Goal: Task Accomplishment & Management: Complete application form

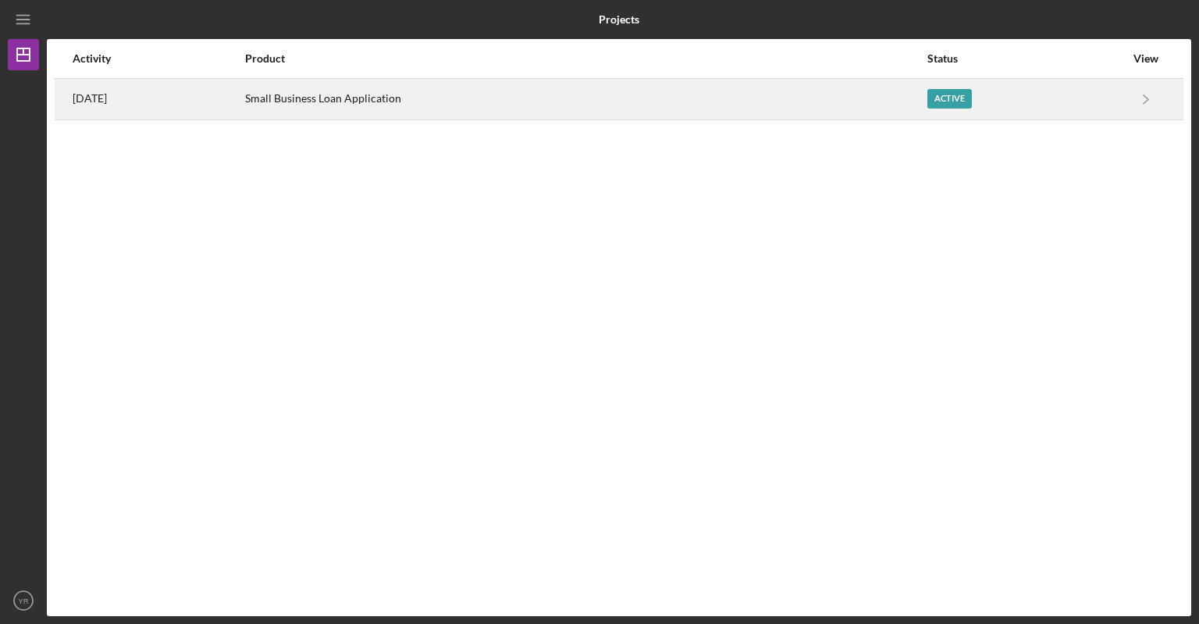
click at [969, 101] on div "Active" at bounding box center [949, 99] width 44 height 20
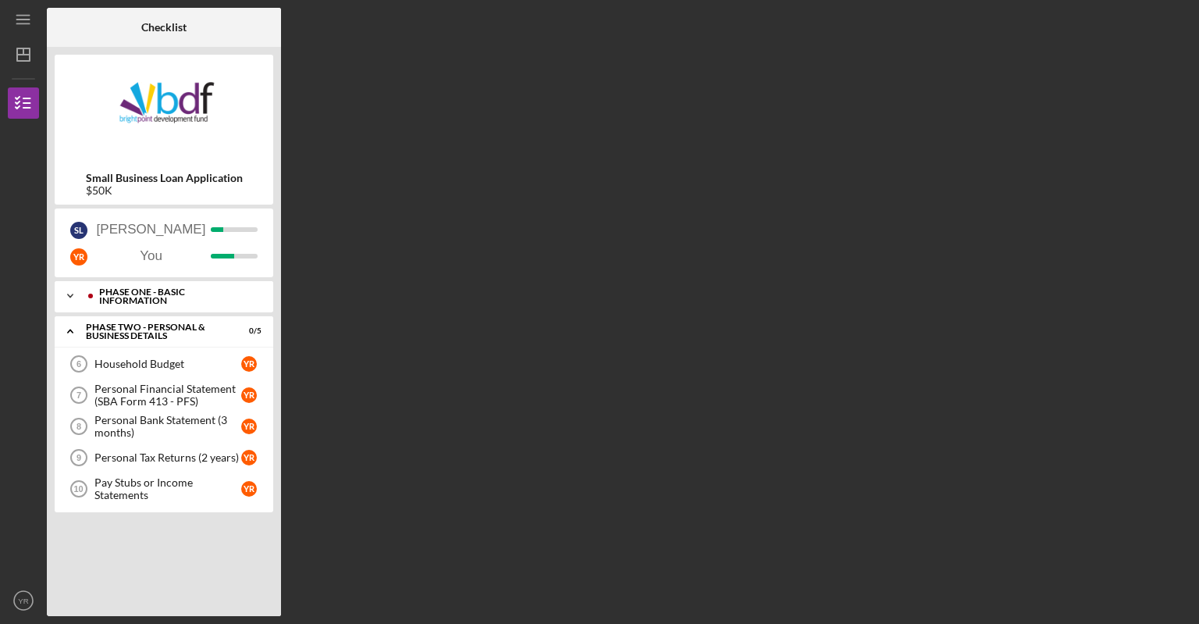
click at [55, 296] on icon "Icon/Expander" at bounding box center [70, 295] width 31 height 31
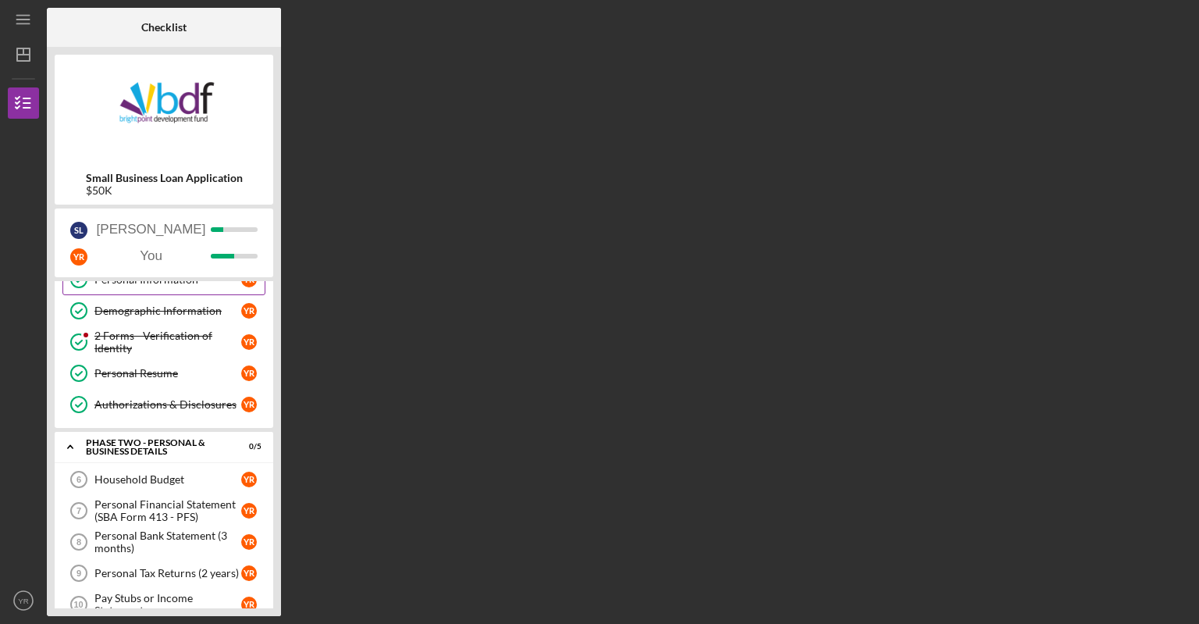
scroll to position [73, 0]
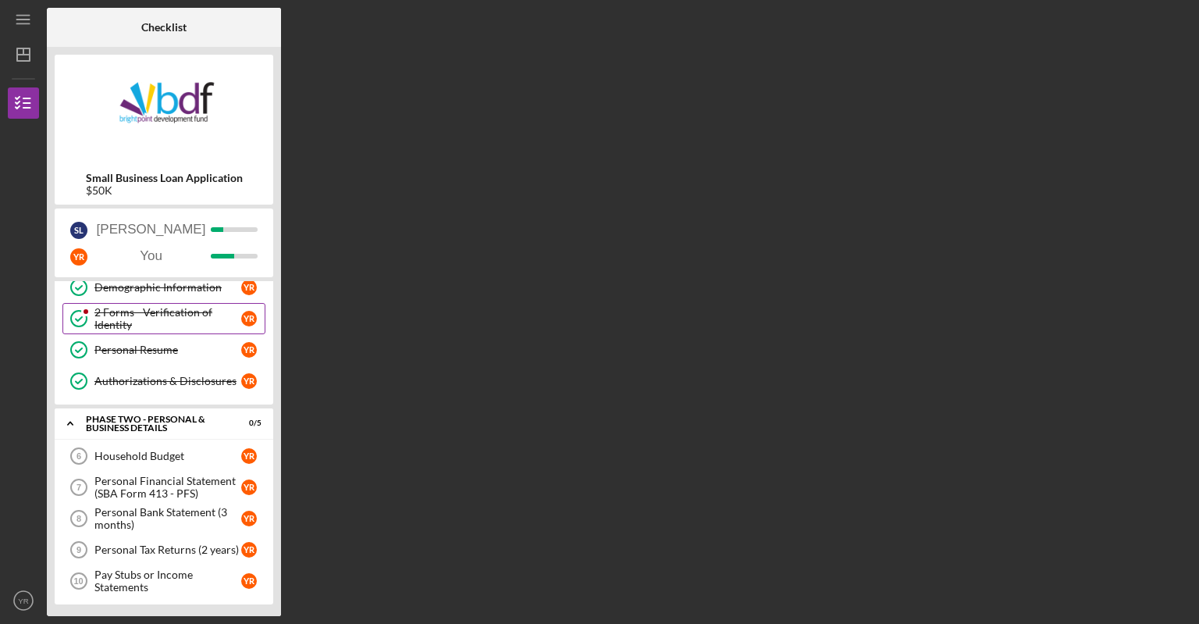
click at [155, 315] on div "2 Forms - Verification of Identity" at bounding box center [167, 318] width 147 height 25
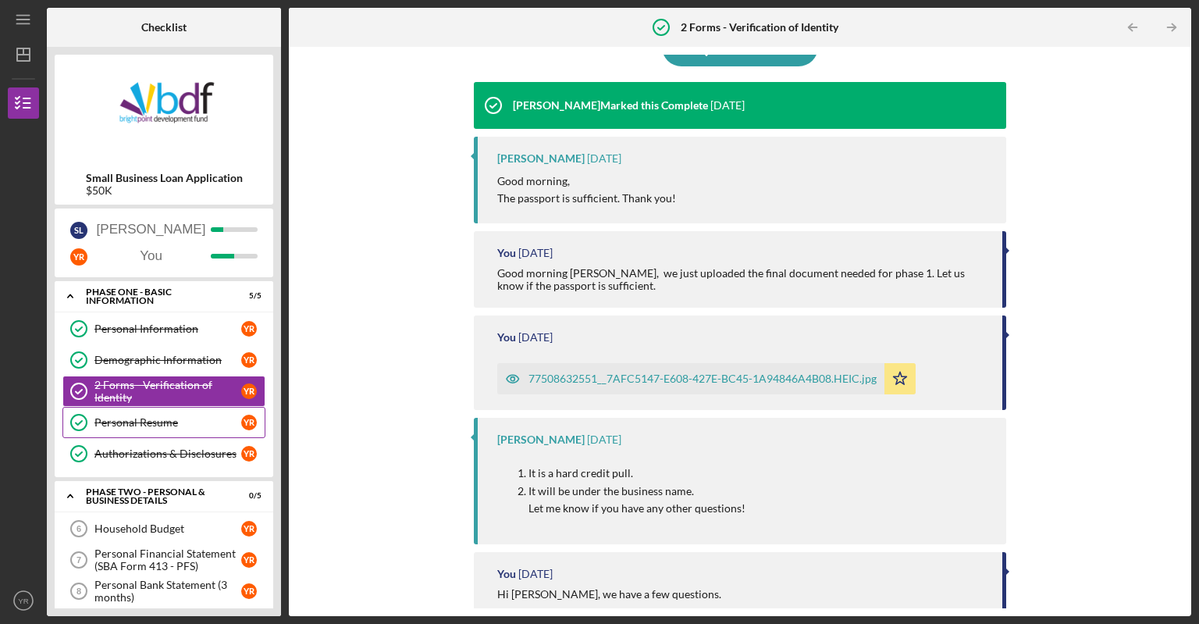
scroll to position [73, 0]
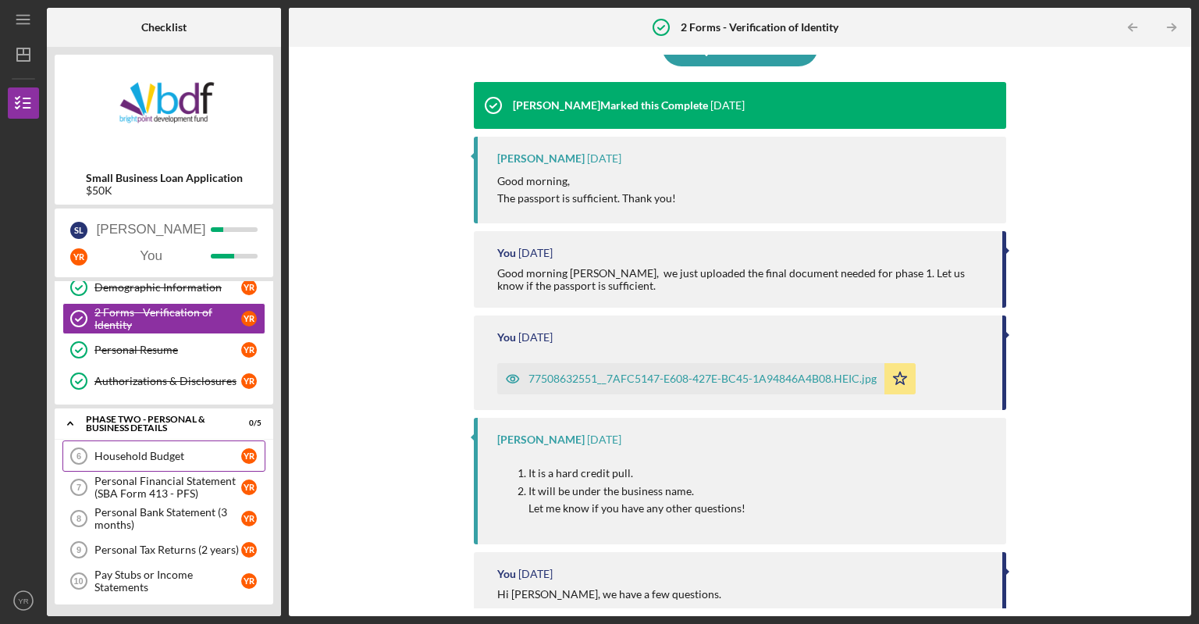
click at [169, 451] on div "Household Budget" at bounding box center [167, 456] width 147 height 12
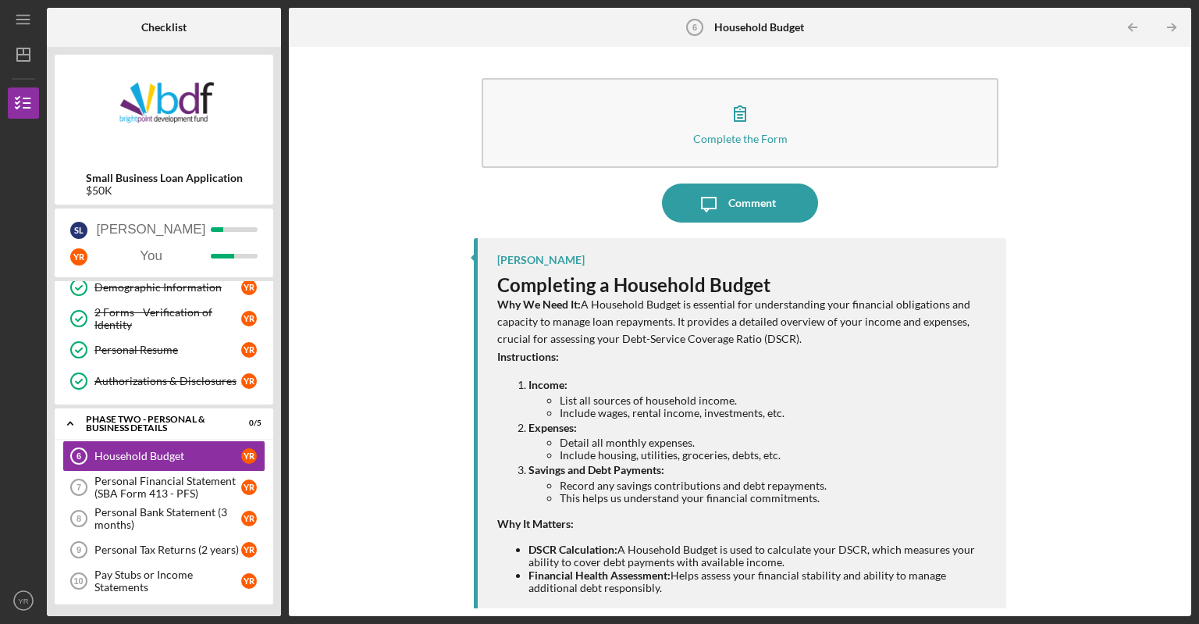
scroll to position [50, 0]
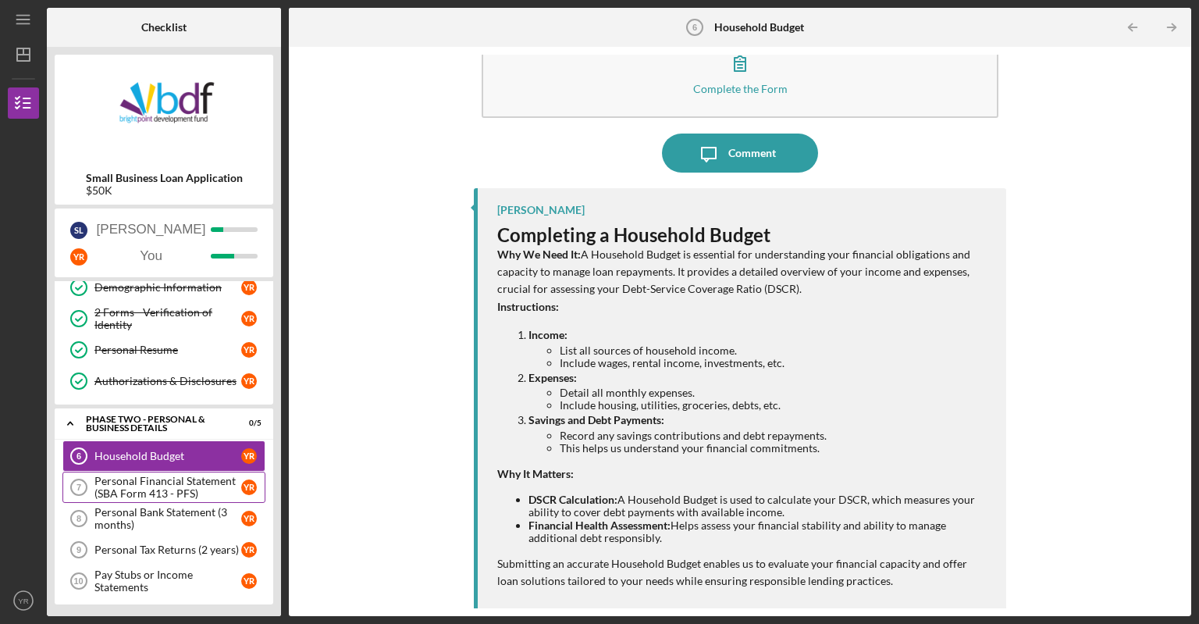
click at [122, 483] on div "Personal Financial Statement (SBA Form 413 - PFS)" at bounding box center [167, 486] width 147 height 25
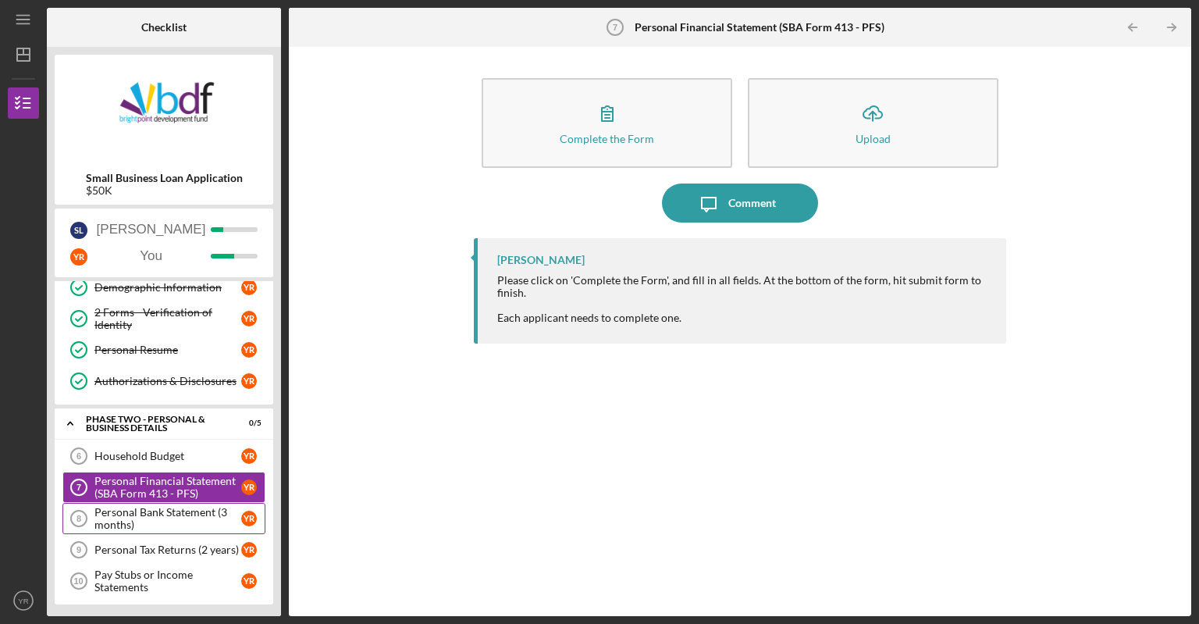
click at [165, 512] on div "Personal Bank Statement (3 months)" at bounding box center [167, 518] width 147 height 25
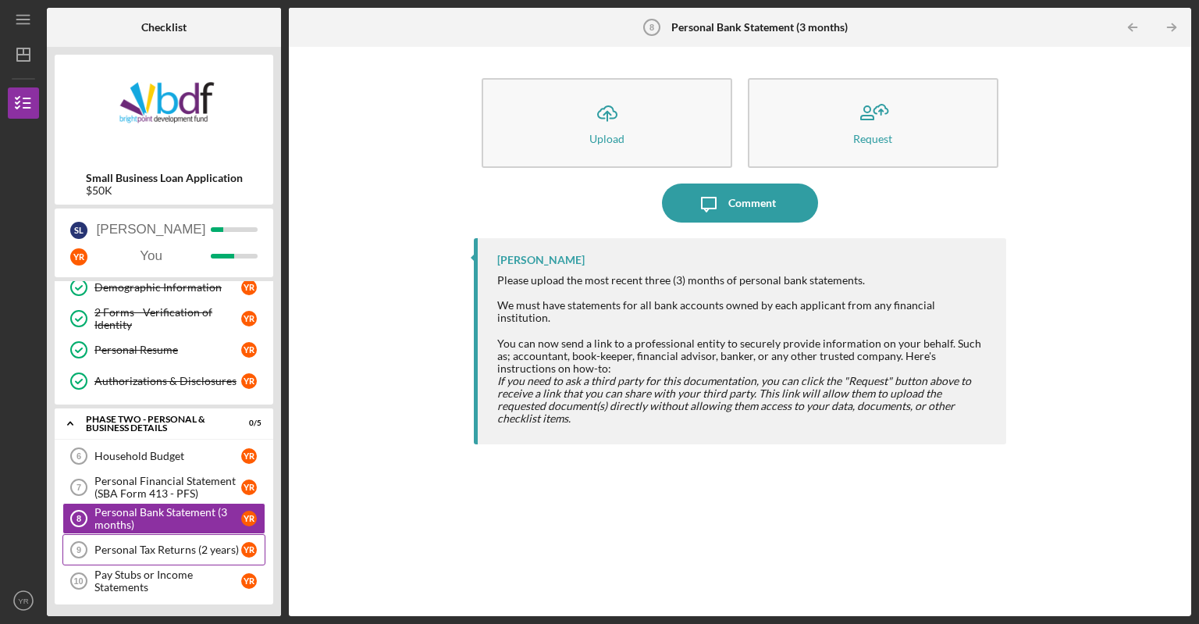
click at [163, 538] on link "Personal Tax Returns (2 years) 9 Personal Tax Returns (2 years) Y R" at bounding box center [163, 549] width 203 height 31
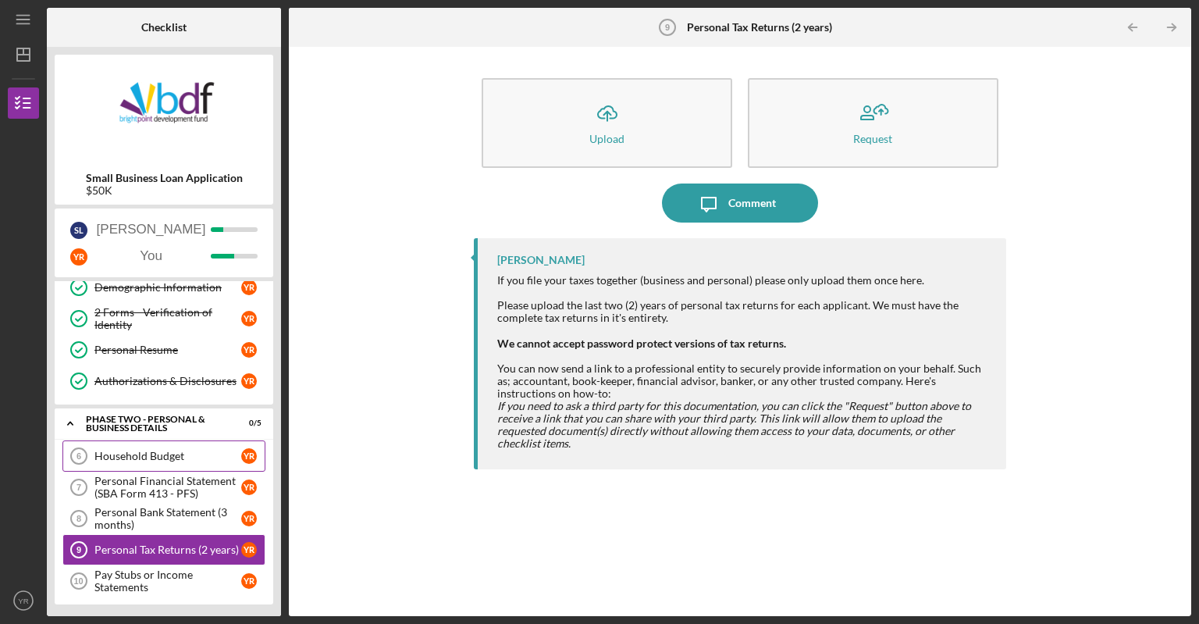
click at [175, 458] on div "Household Budget" at bounding box center [167, 456] width 147 height 12
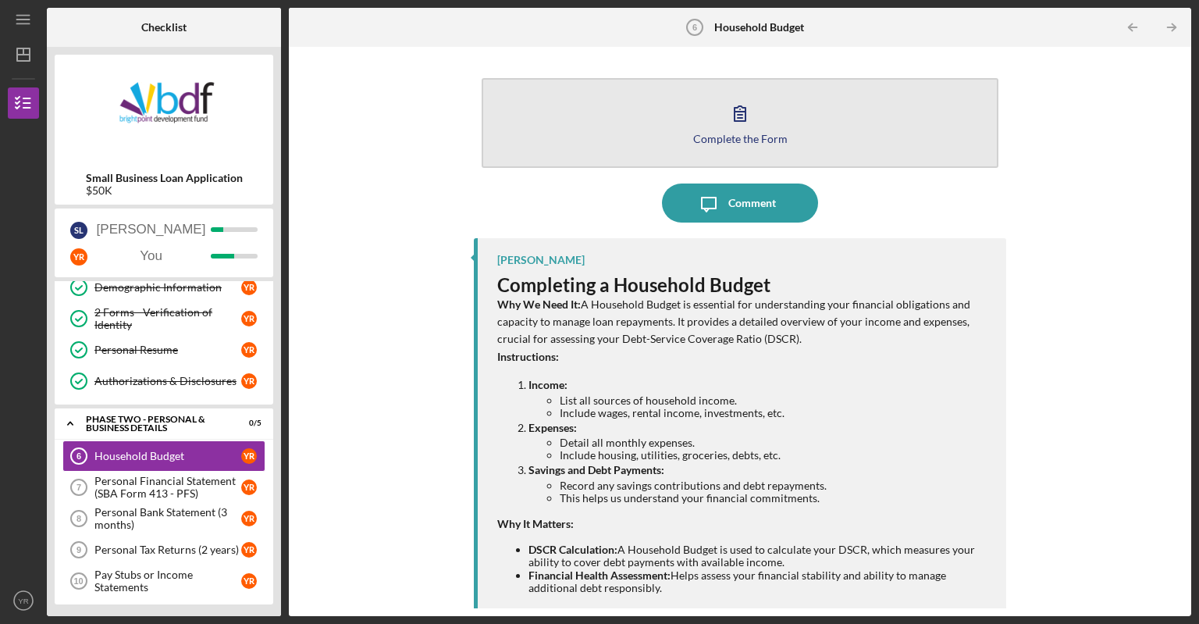
click at [734, 140] on div "Complete the Form" at bounding box center [740, 139] width 94 height 12
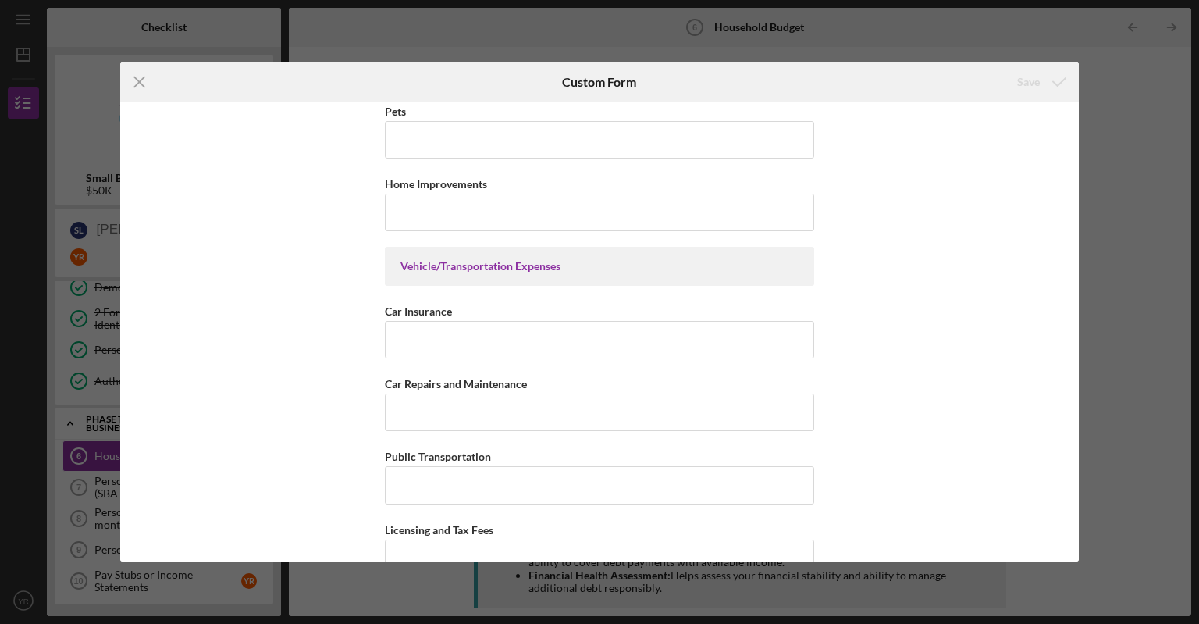
scroll to position [3122, 0]
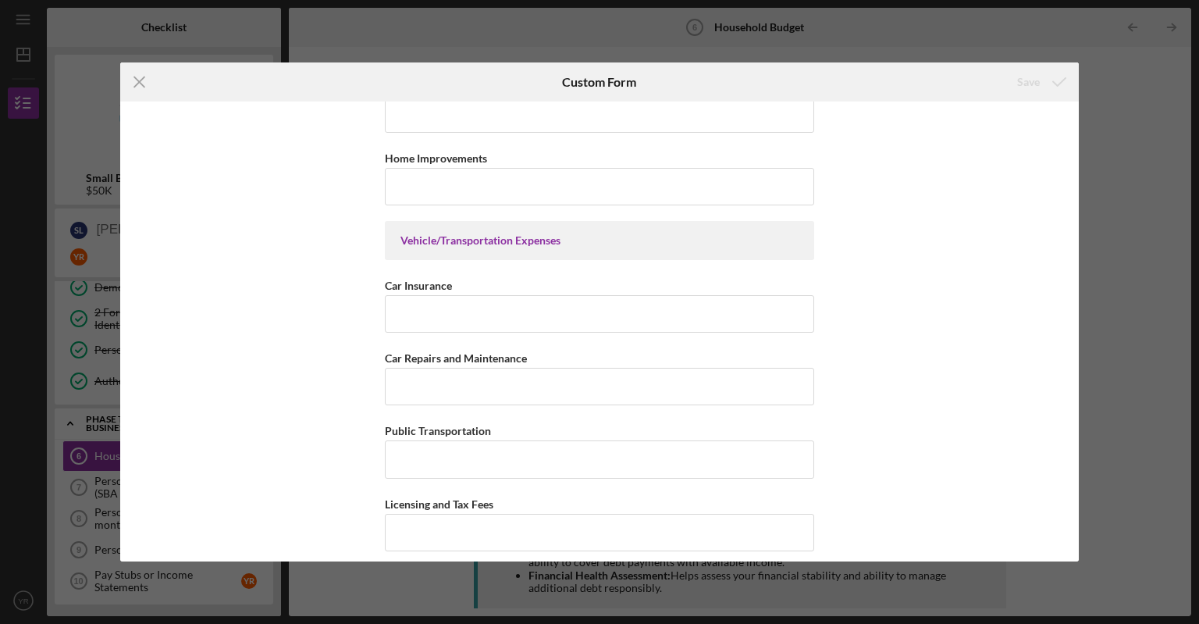
click at [1112, 148] on div "Icon/Menu Close Custom Form Save (You) Earner #1 Household Income Statement To …" at bounding box center [599, 312] width 1199 height 624
click at [144, 83] on icon "Icon/Menu Close" at bounding box center [139, 81] width 39 height 39
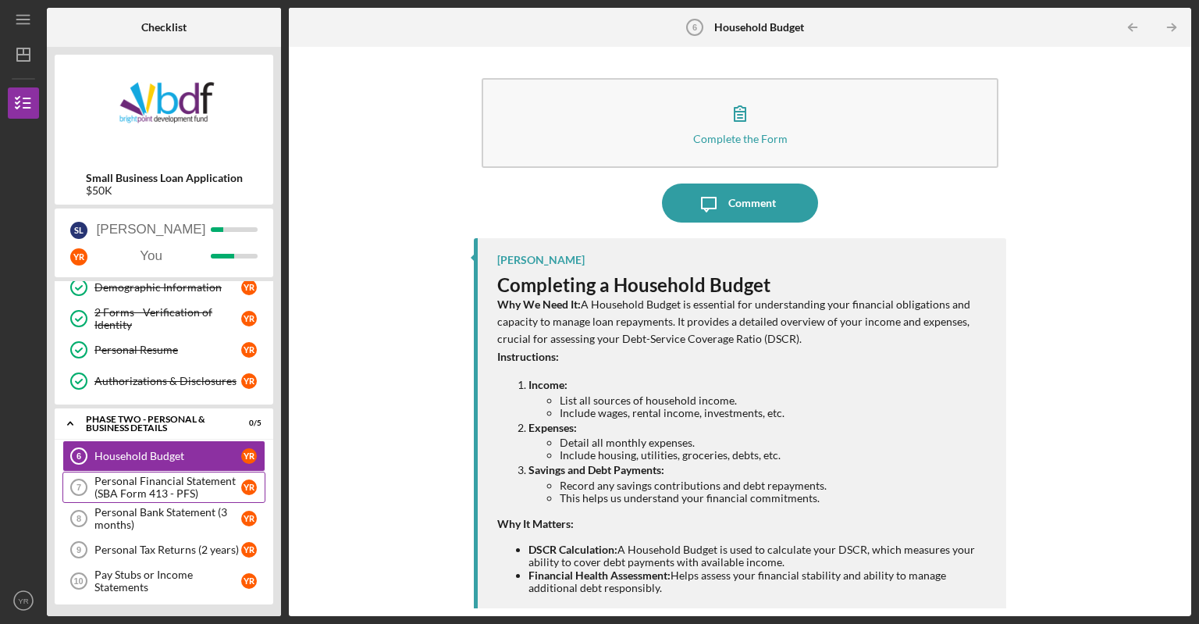
click at [138, 480] on div "Personal Financial Statement (SBA Form 413 - PFS)" at bounding box center [167, 486] width 147 height 25
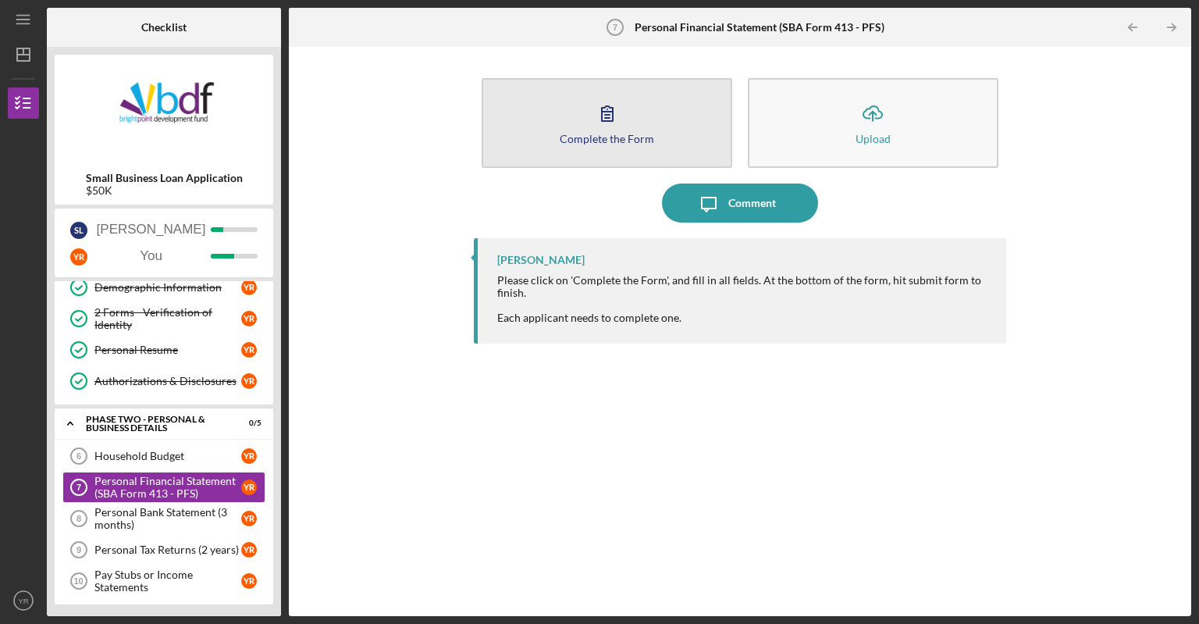
click at [612, 136] on div "Complete the Form" at bounding box center [607, 139] width 94 height 12
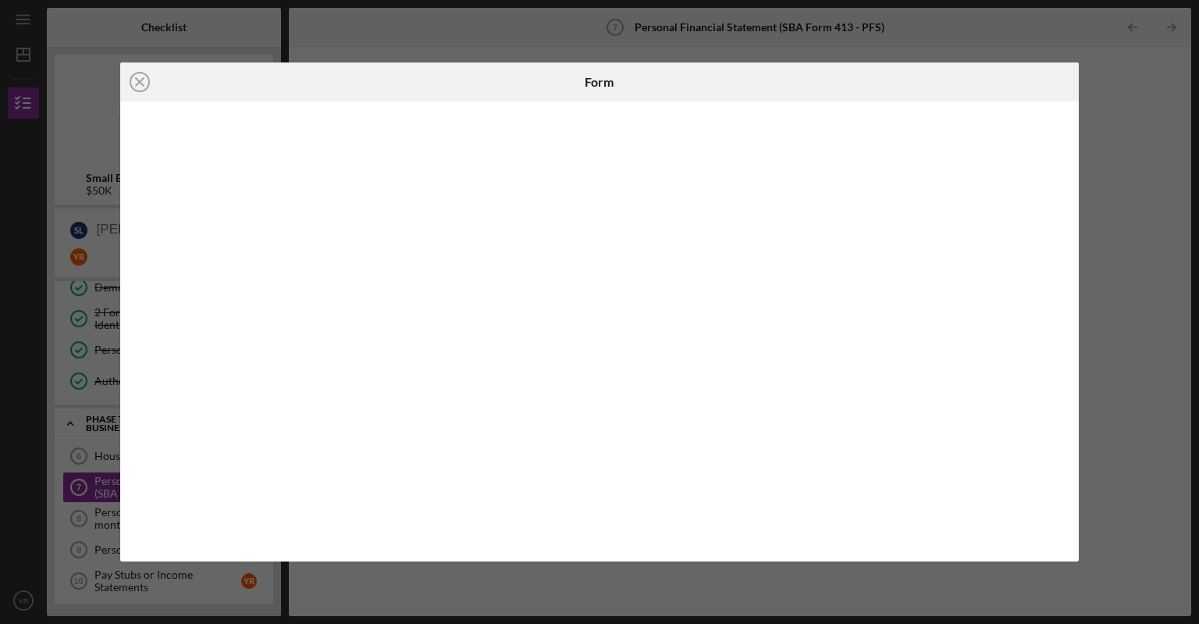
click at [1188, 240] on div "Icon/Close Form" at bounding box center [599, 312] width 1199 height 624
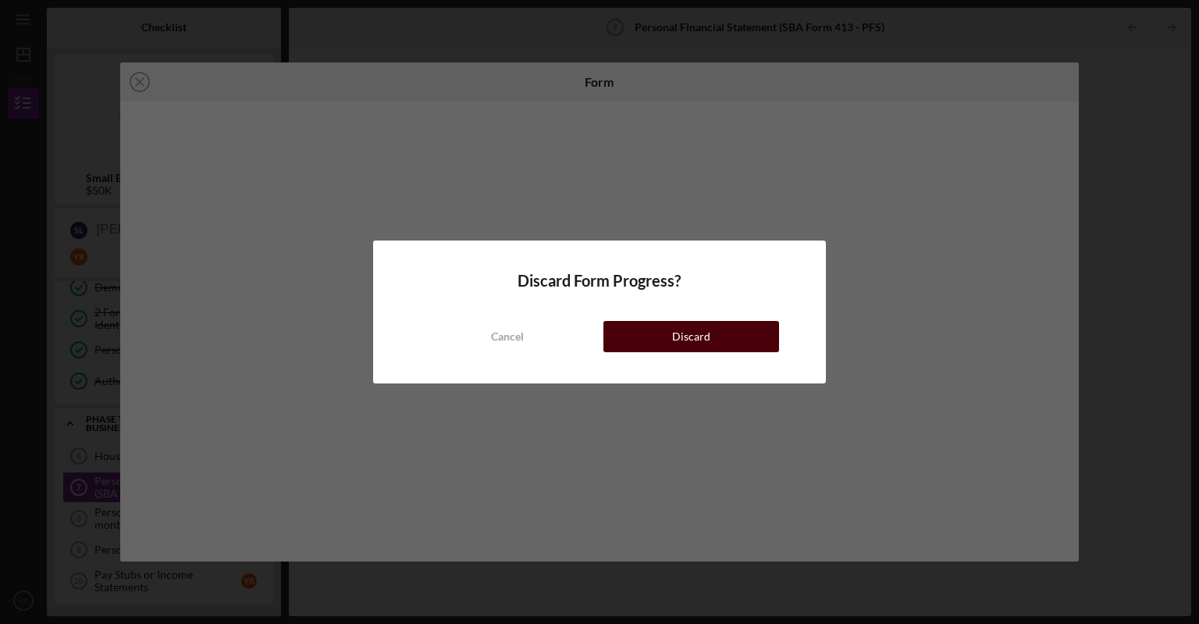
click at [631, 332] on button "Discard" at bounding box center [691, 336] width 176 height 31
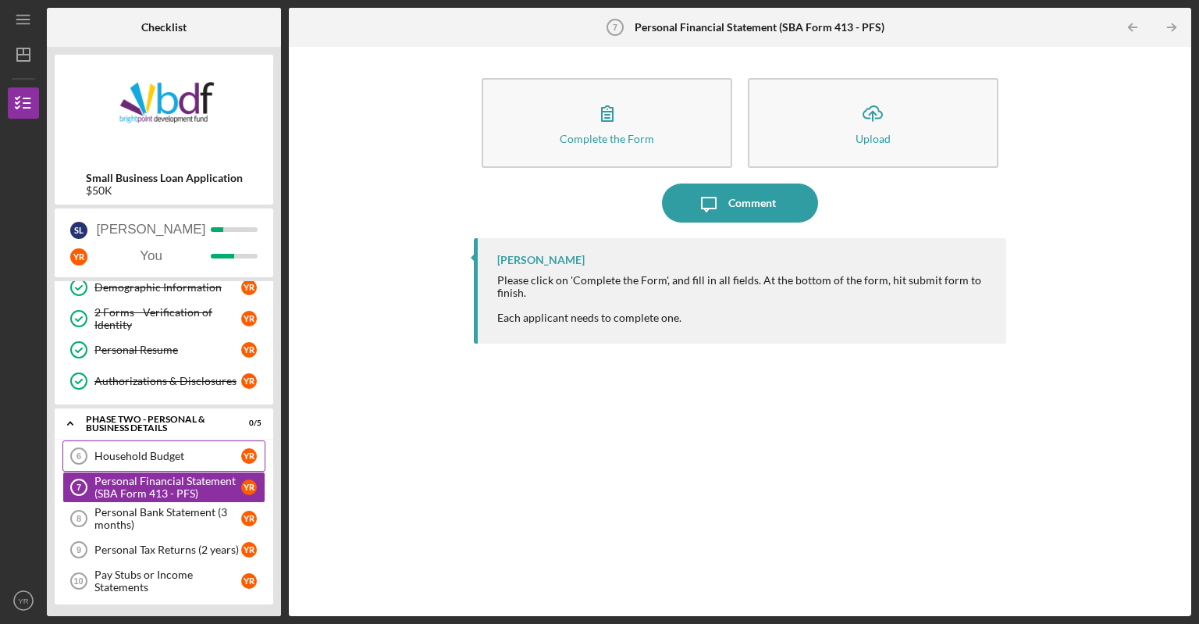
click at [179, 446] on link "Household Budget 6 Household Budget Y R" at bounding box center [163, 455] width 203 height 31
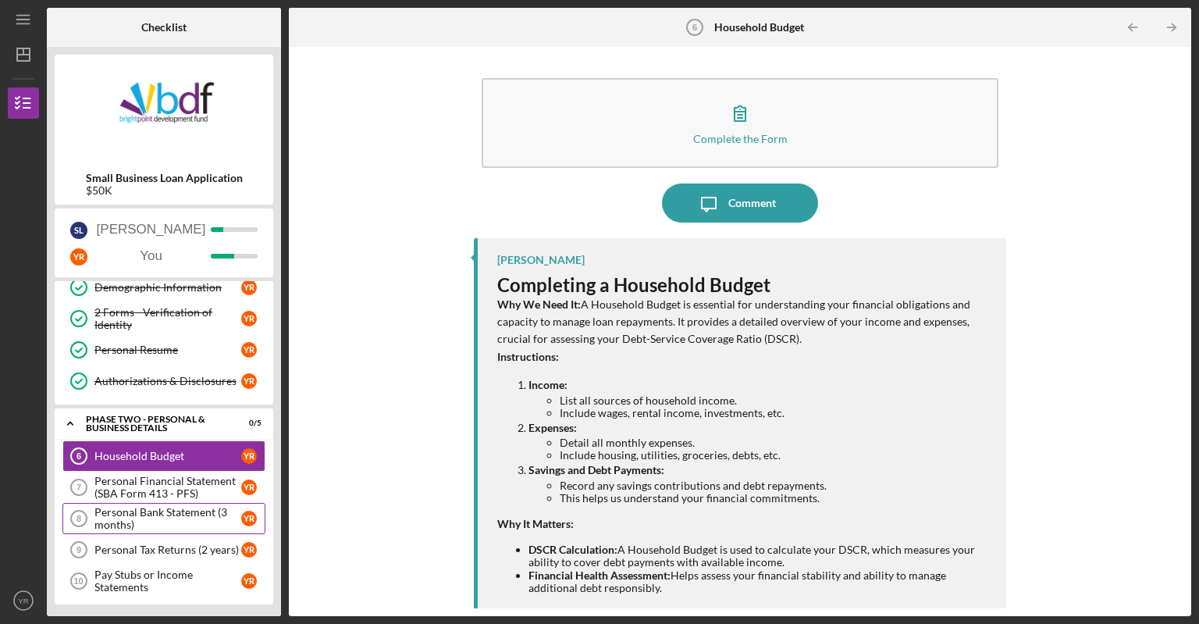
click at [178, 518] on div "Personal Bank Statement (3 months)" at bounding box center [167, 518] width 147 height 25
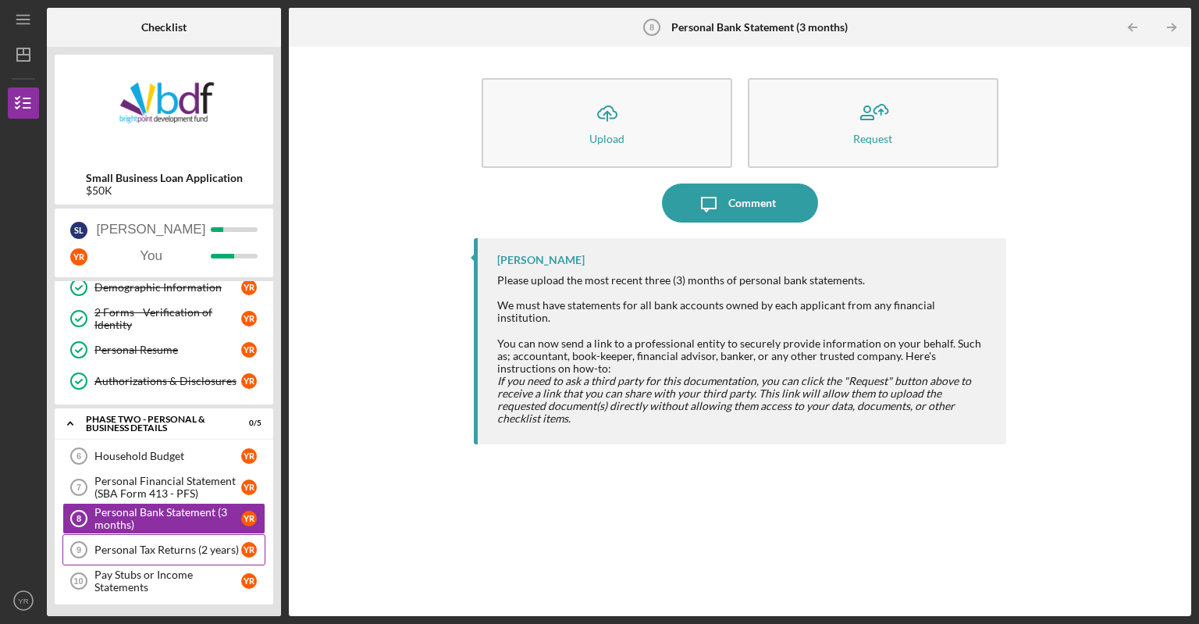
click at [169, 549] on div "Personal Tax Returns (2 years)" at bounding box center [167, 549] width 147 height 12
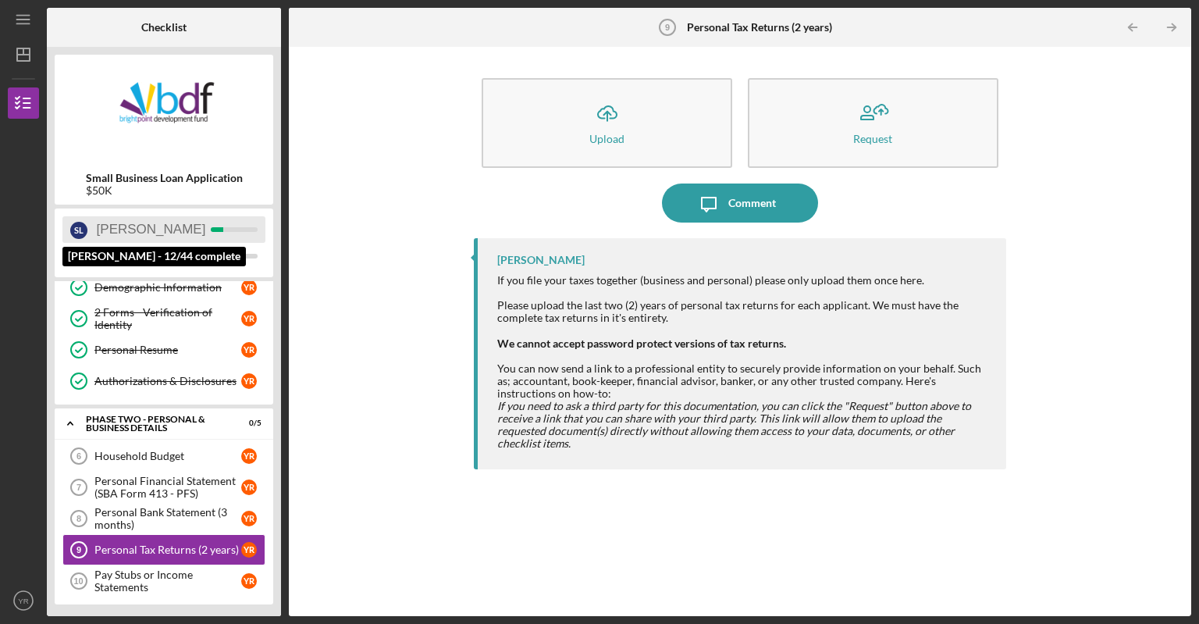
click at [172, 225] on div "[PERSON_NAME]" at bounding box center [163, 229] width 203 height 27
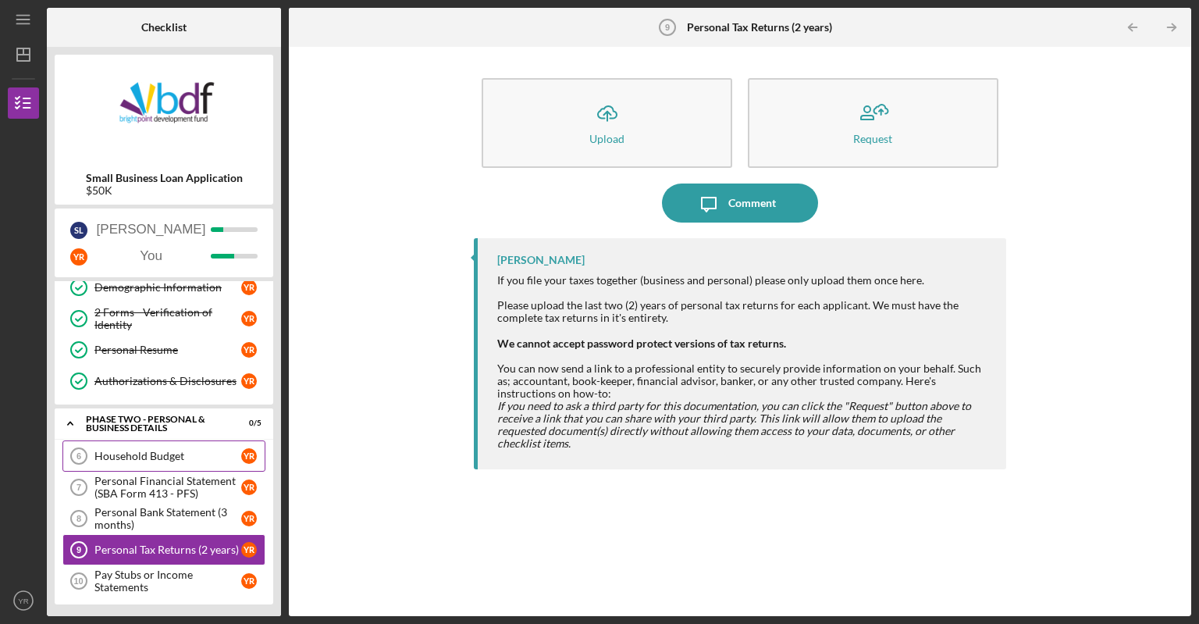
click at [175, 457] on div "Household Budget" at bounding box center [167, 456] width 147 height 12
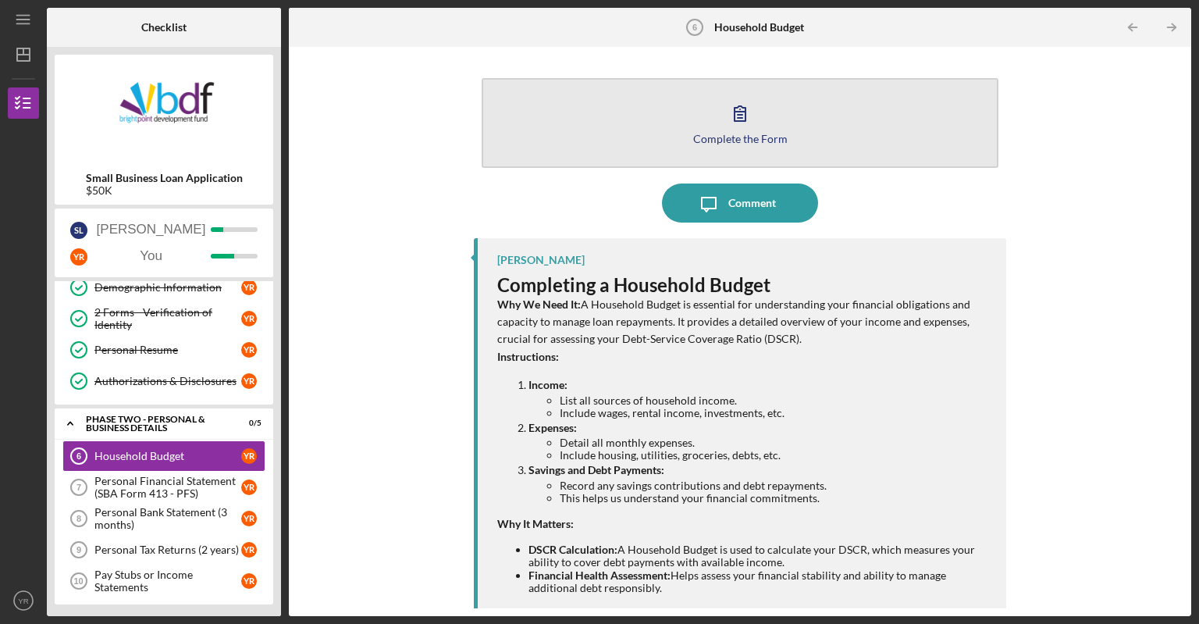
click at [764, 106] on button "Complete the Form Form" at bounding box center [740, 123] width 517 height 90
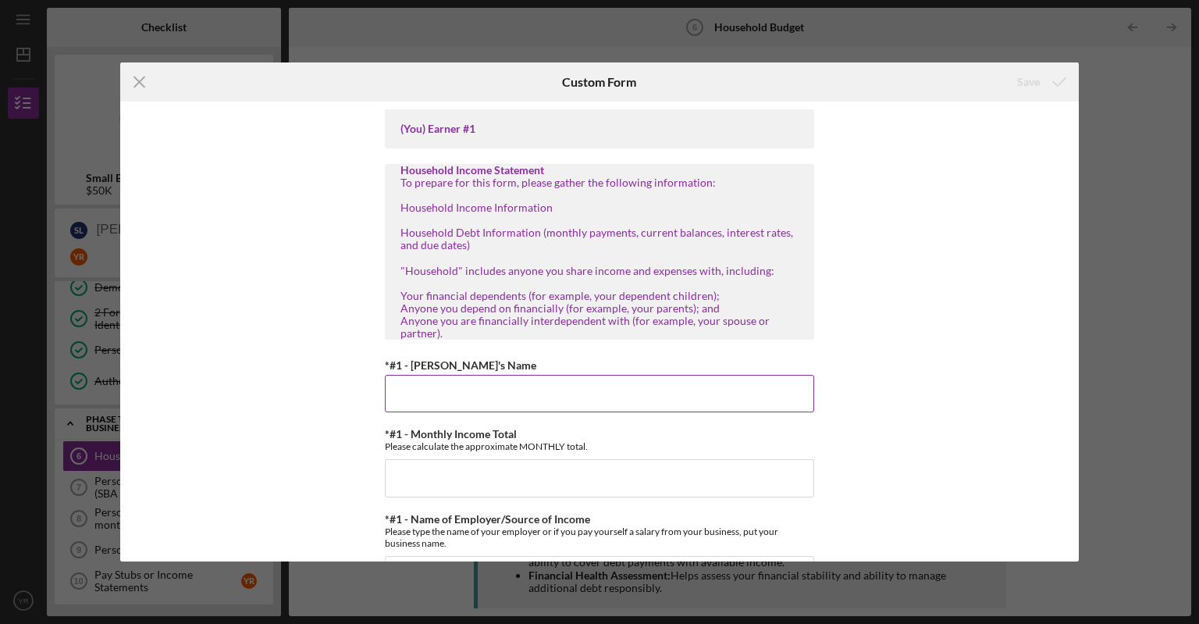
click at [484, 399] on input "*#1 - [PERSON_NAME]'s Name" at bounding box center [599, 393] width 429 height 37
type input "[PERSON_NAME]"
type input "$34,980"
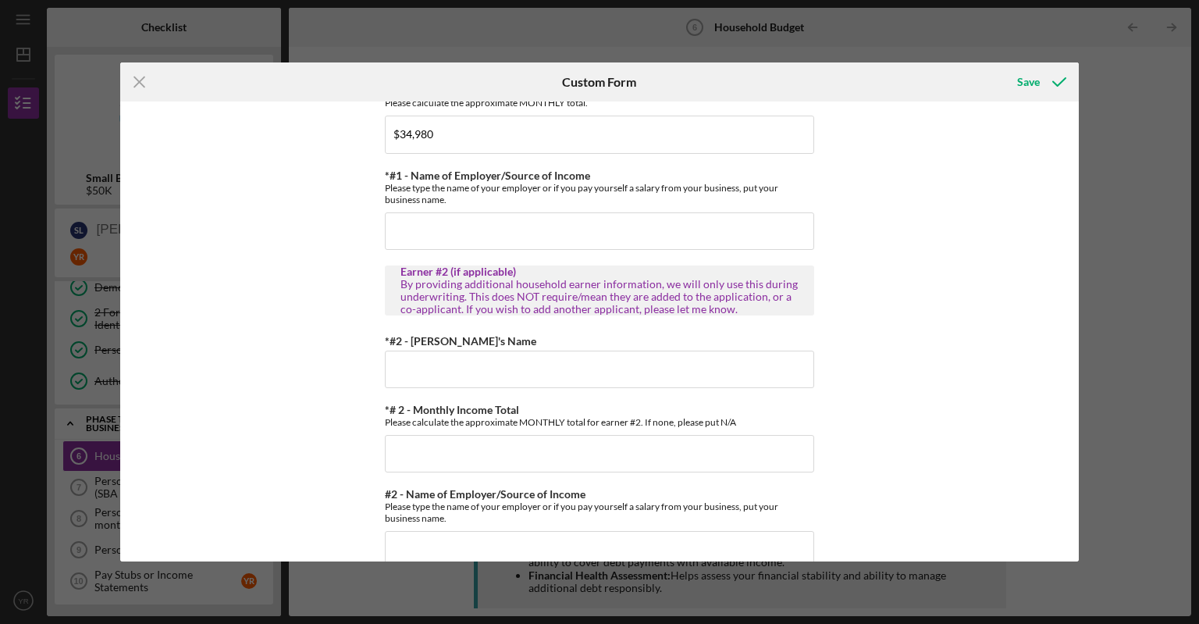
scroll to position [366, 0]
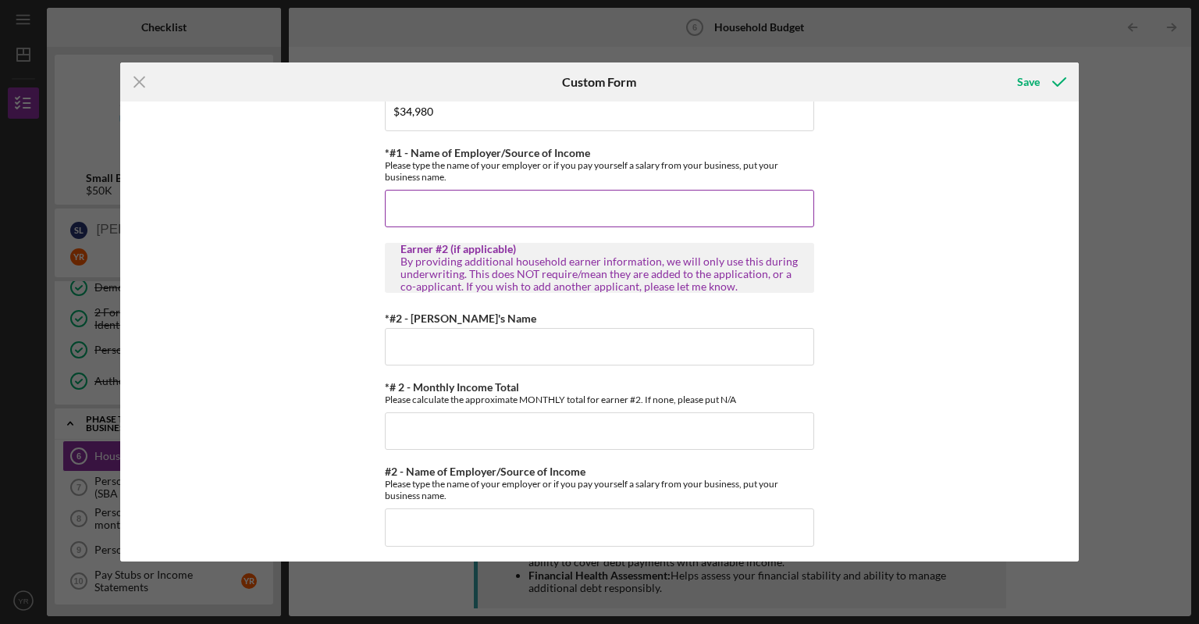
click at [617, 197] on input "*#1 - Name of Employer/Source of Income" at bounding box center [599, 208] width 429 height 37
type input "Jrs Labor Contracting"
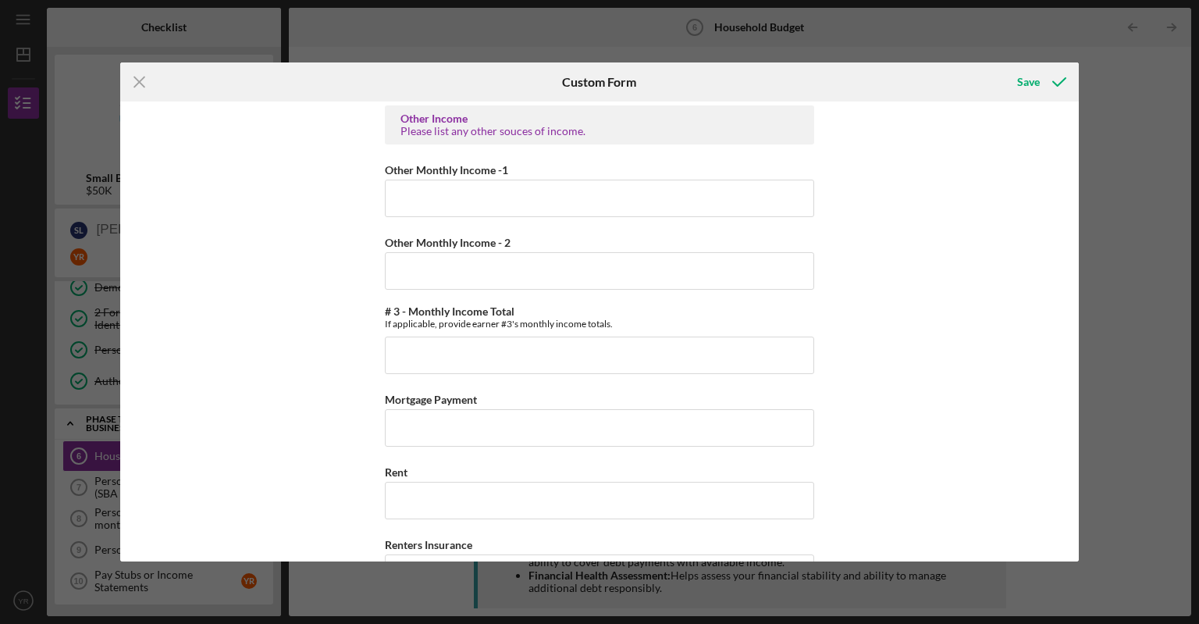
scroll to position [1374, 0]
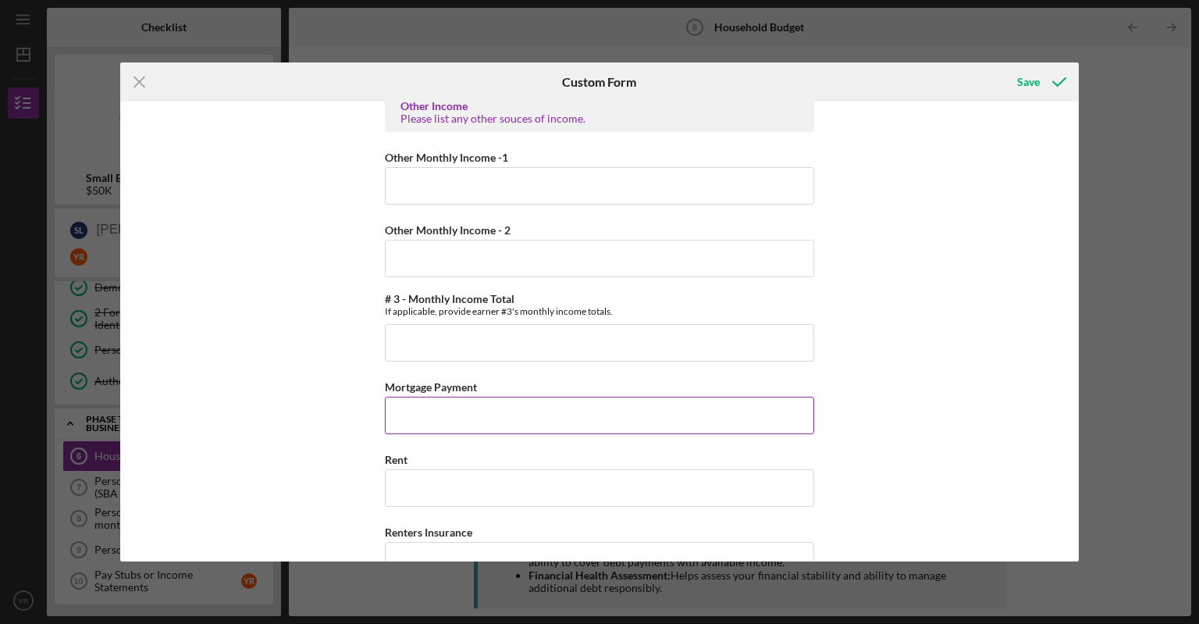
click at [512, 403] on input "Mortgage Payment" at bounding box center [599, 414] width 429 height 37
type input "$4,200"
drag, startPoint x: 1068, startPoint y: 294, endPoint x: 1084, endPoint y: 310, distance: 22.6
click at [1083, 320] on div "Icon/Menu Close Custom Form Save (You) Earner #1 Household Income Statement To …" at bounding box center [599, 312] width 1199 height 624
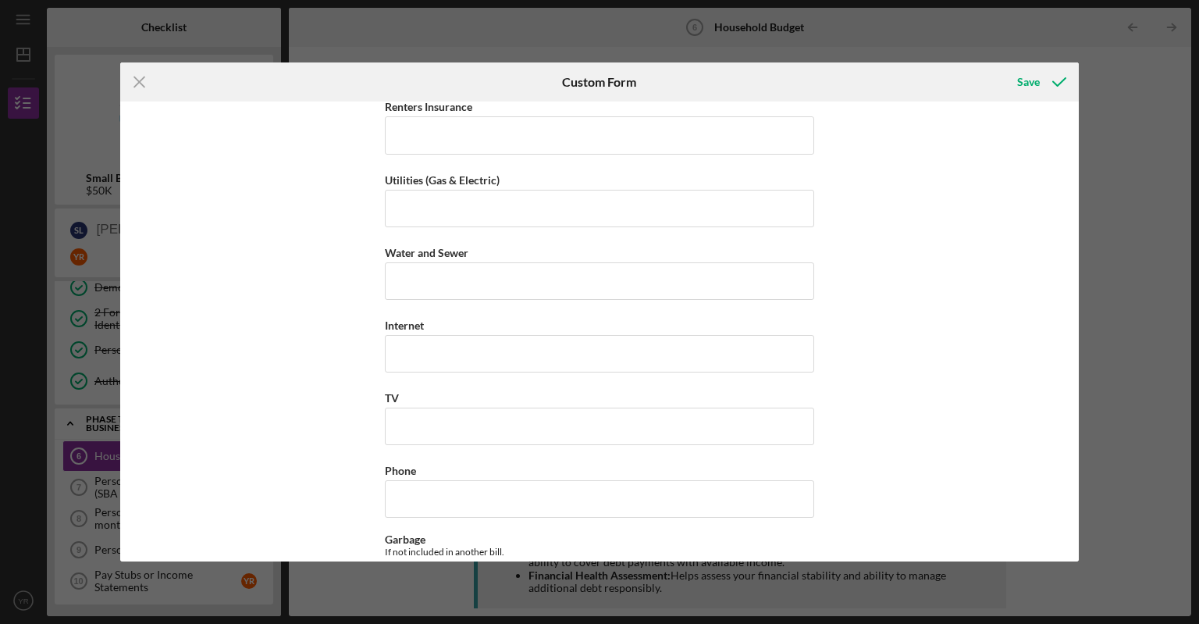
scroll to position [1752, 0]
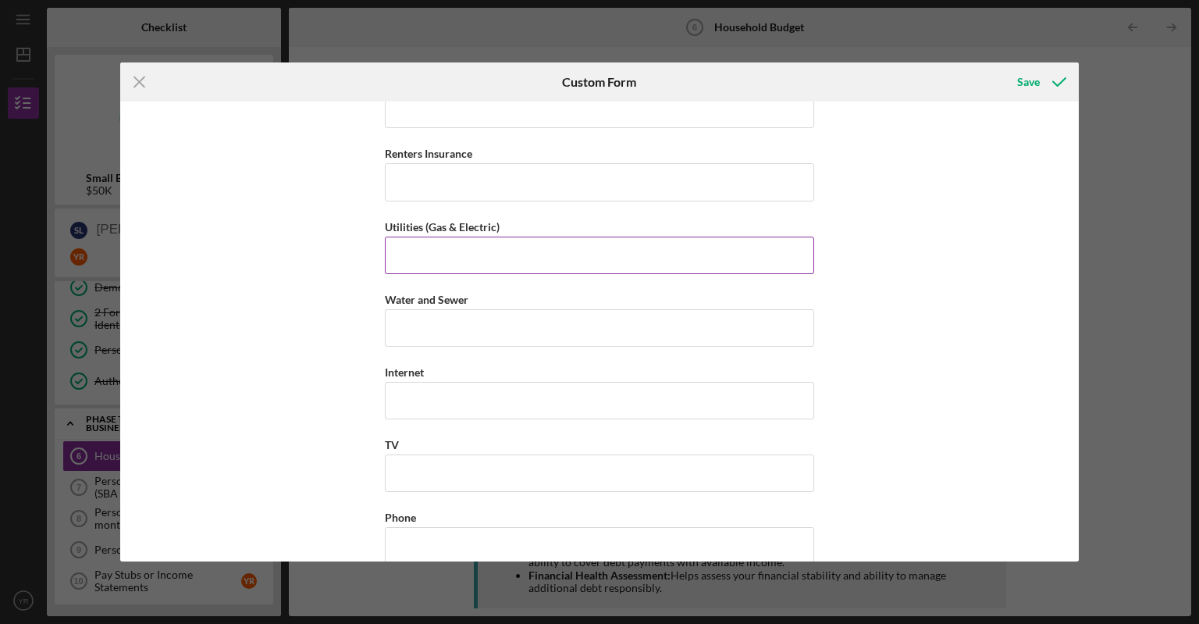
click at [429, 245] on input "Utilities (Gas & Electric)" at bounding box center [599, 254] width 429 height 37
type input "$500"
click at [427, 315] on input "Water and Sewer" at bounding box center [599, 327] width 429 height 37
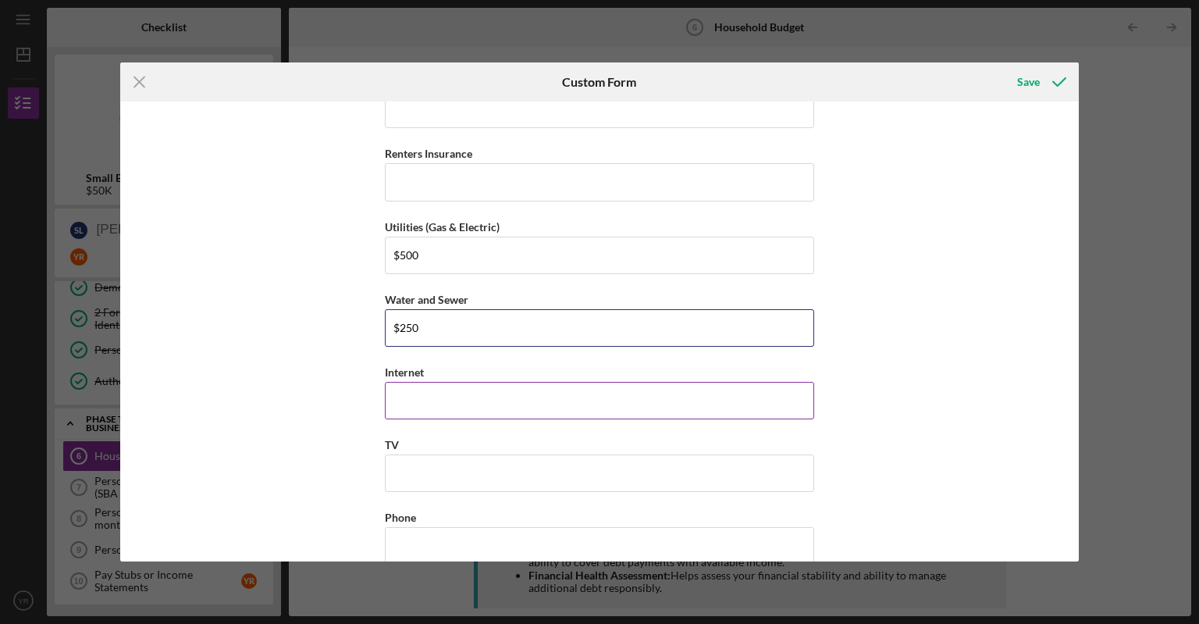
type input "$250"
click at [410, 400] on input "Internet" at bounding box center [599, 400] width 429 height 37
type input "$120"
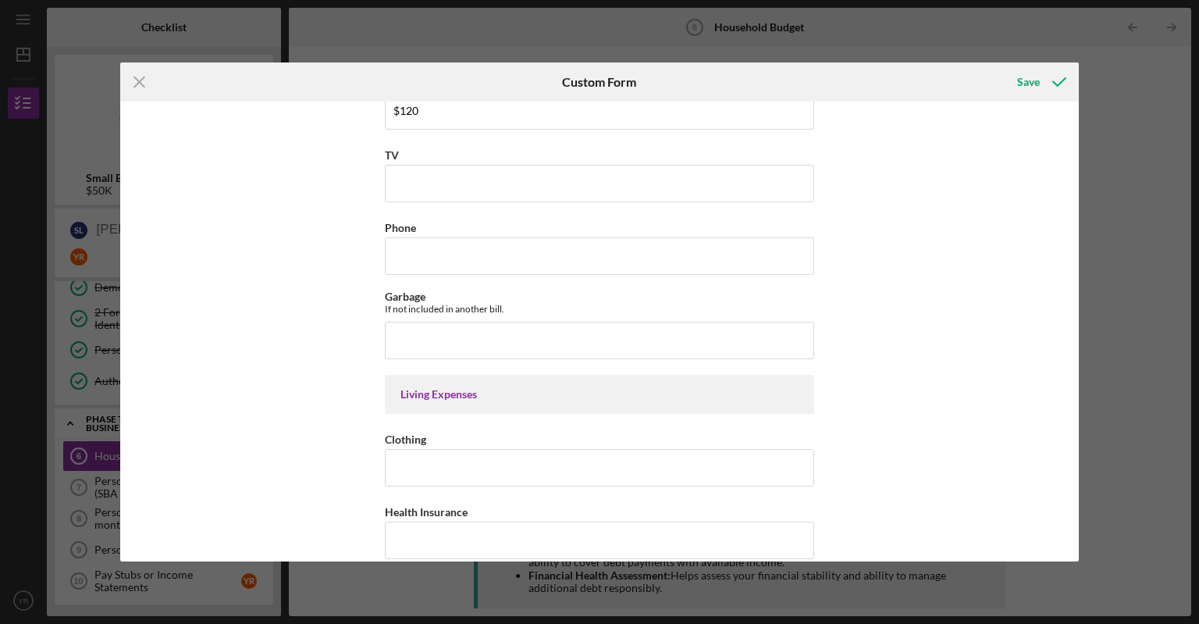
scroll to position [2018, 0]
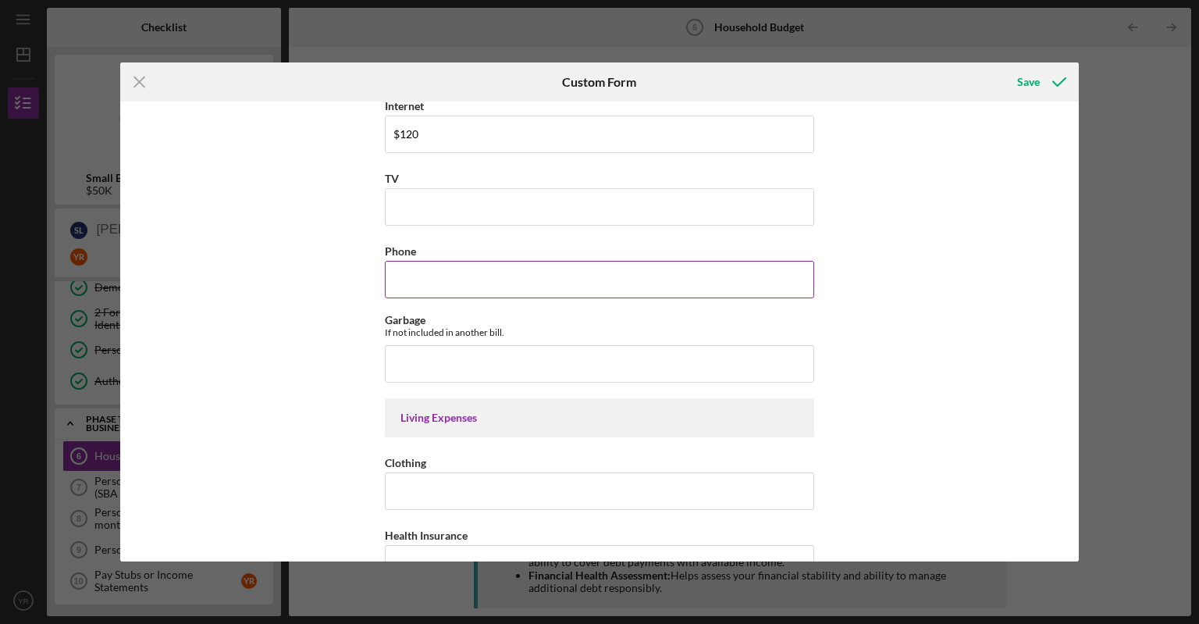
click at [524, 265] on input "Phone" at bounding box center [599, 279] width 429 height 37
type input "$470"
click at [439, 354] on input "Garbage" at bounding box center [599, 363] width 429 height 37
type input "$20"
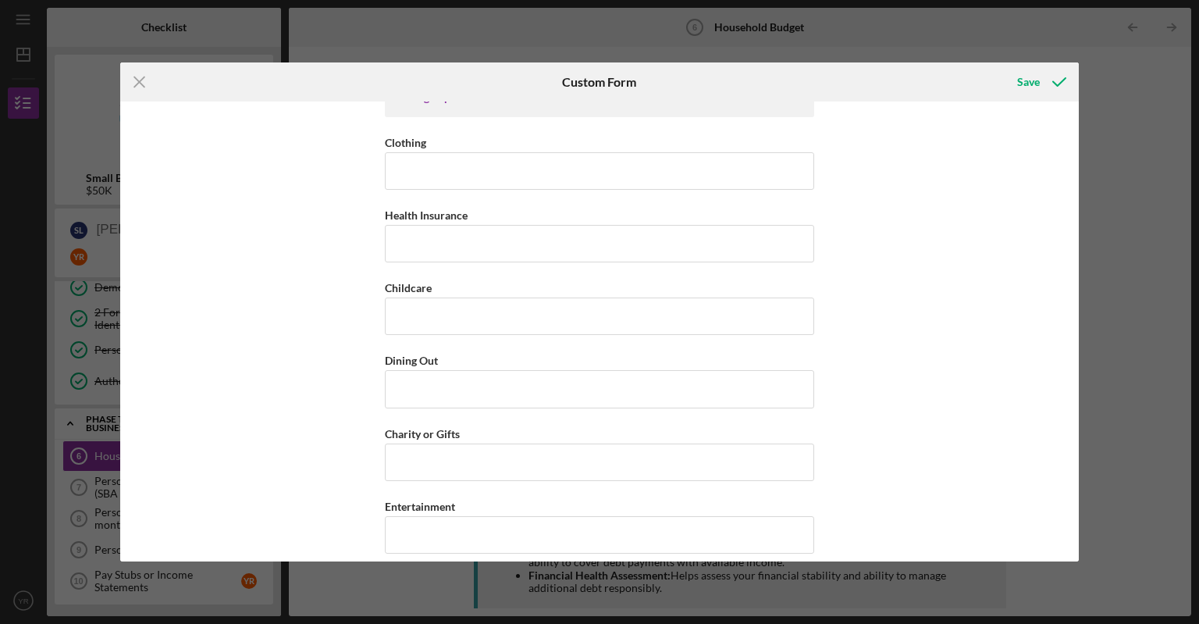
scroll to position [2326, 0]
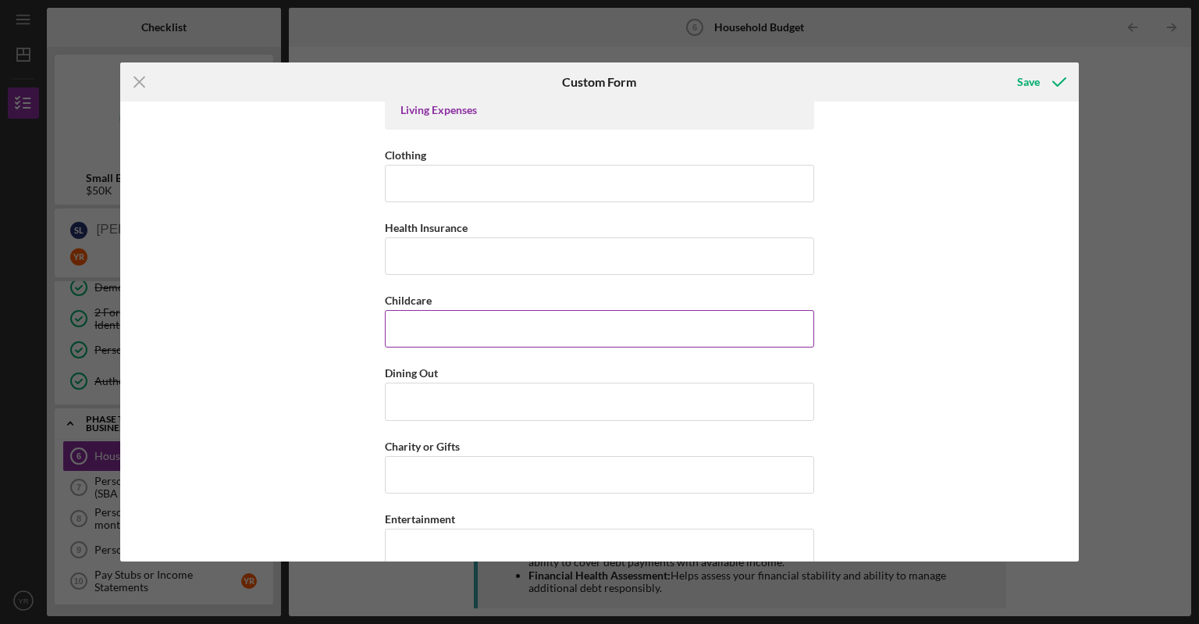
click at [460, 325] on input "Childcare" at bounding box center [599, 328] width 429 height 37
type input "$0"
click at [401, 179] on input "Clothing" at bounding box center [599, 183] width 429 height 37
type input "$0"
click at [418, 293] on label "Childcare" at bounding box center [408, 299] width 47 height 13
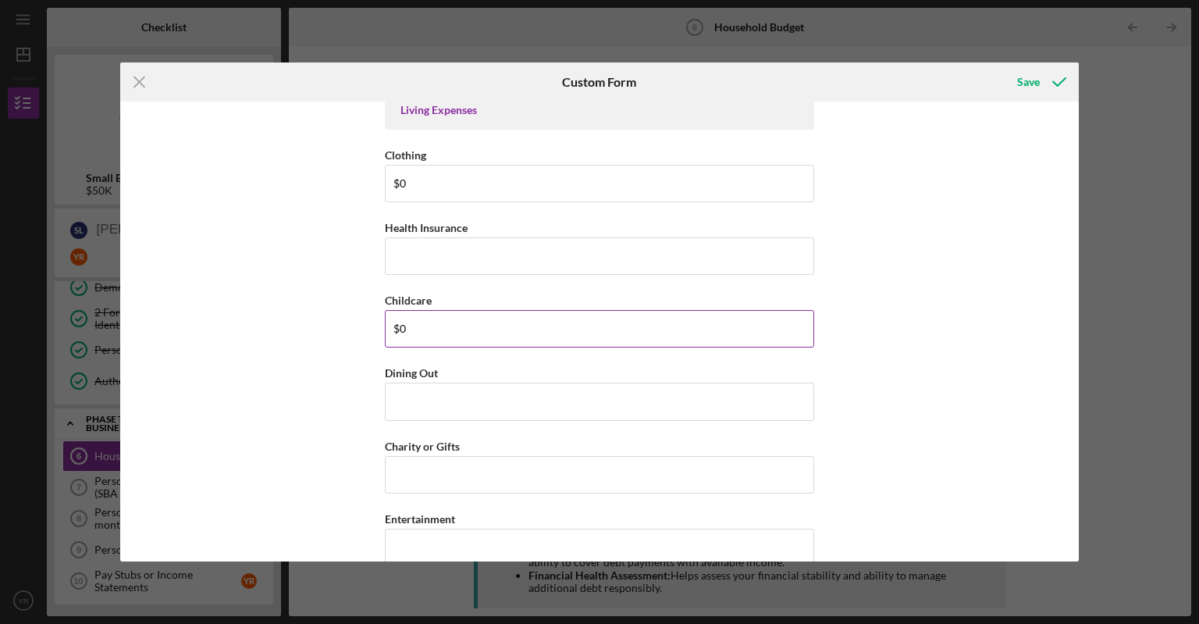
click at [418, 310] on input "$0" at bounding box center [599, 328] width 429 height 37
click at [411, 261] on input "Health Insurance" at bounding box center [599, 255] width 429 height 37
type input "$530"
click at [414, 408] on input "Dining Out" at bounding box center [599, 400] width 429 height 37
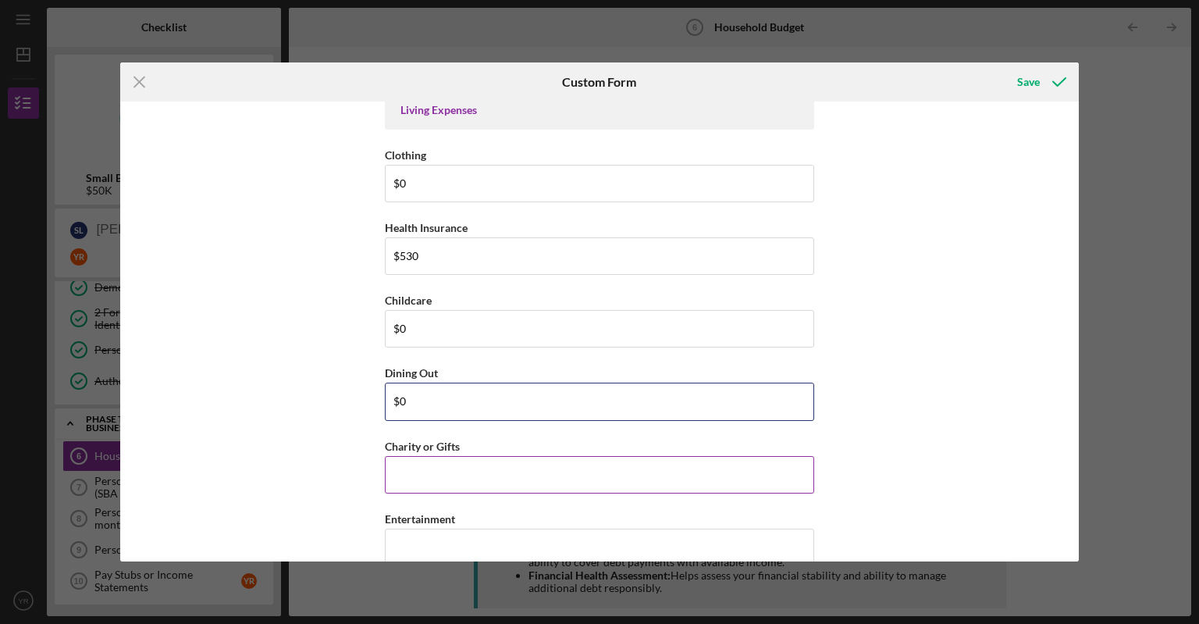
type input "$0"
click at [416, 470] on input "Charity or Gifts" at bounding box center [599, 474] width 429 height 37
type input "$0"
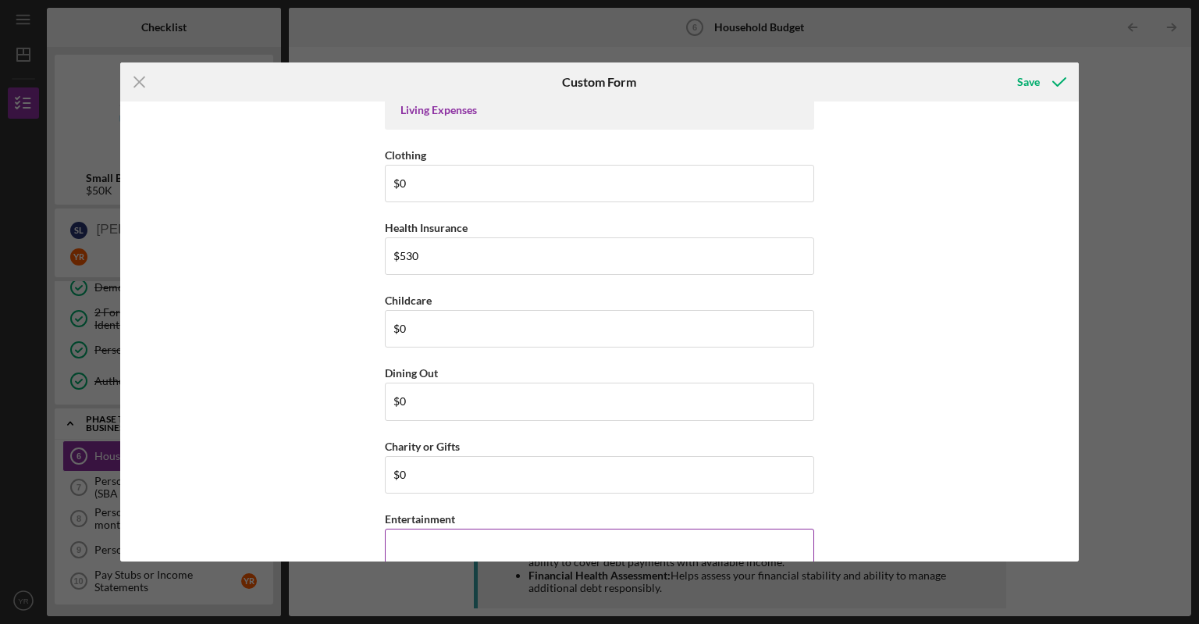
click at [434, 528] on input "Entertainment" at bounding box center [599, 546] width 429 height 37
type input "$0"
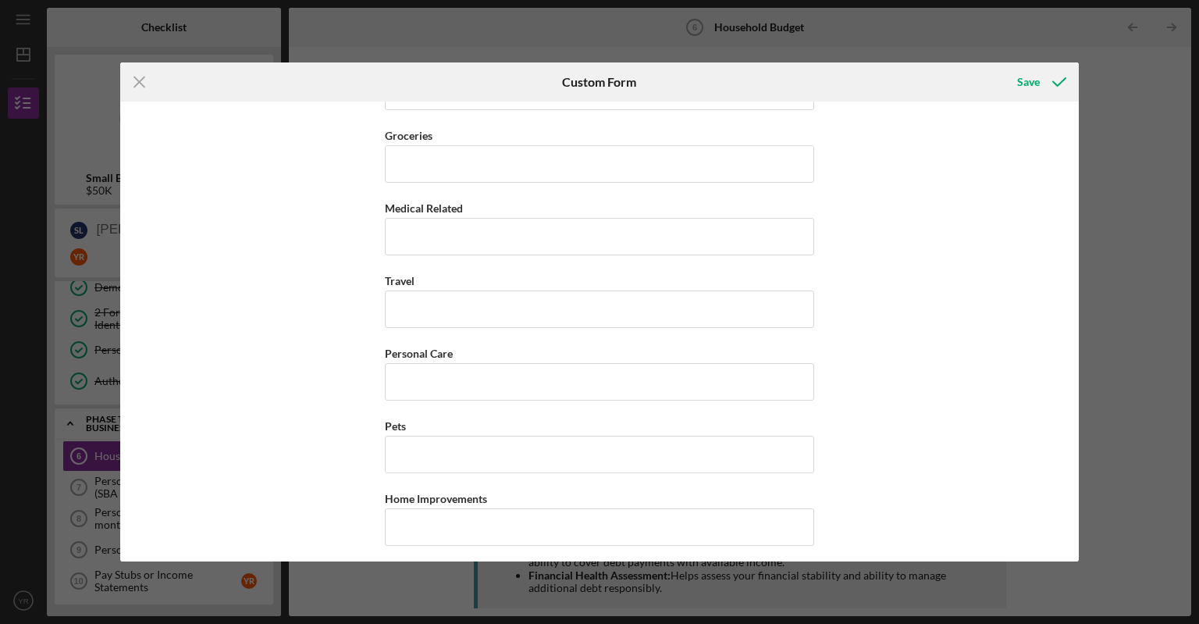
scroll to position [2699, 0]
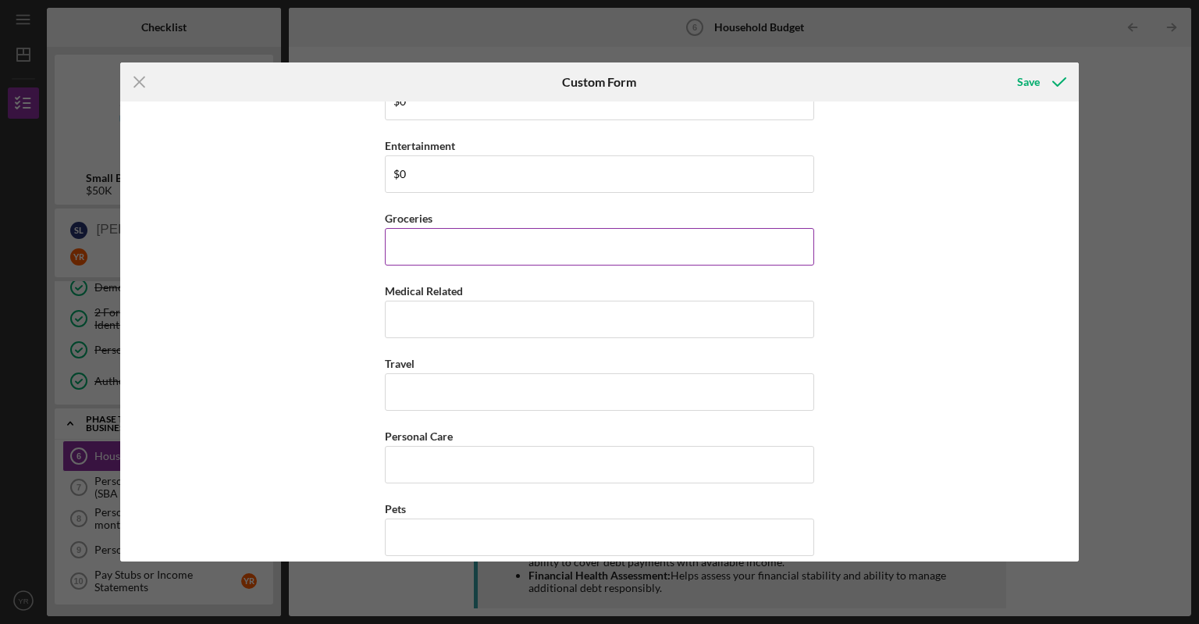
click at [512, 242] on input "Groceries" at bounding box center [599, 246] width 429 height 37
type input "$500"
click at [400, 384] on input "Travel" at bounding box center [599, 391] width 429 height 37
type input "$0"
click at [411, 307] on input "Medical Related" at bounding box center [599, 318] width 429 height 37
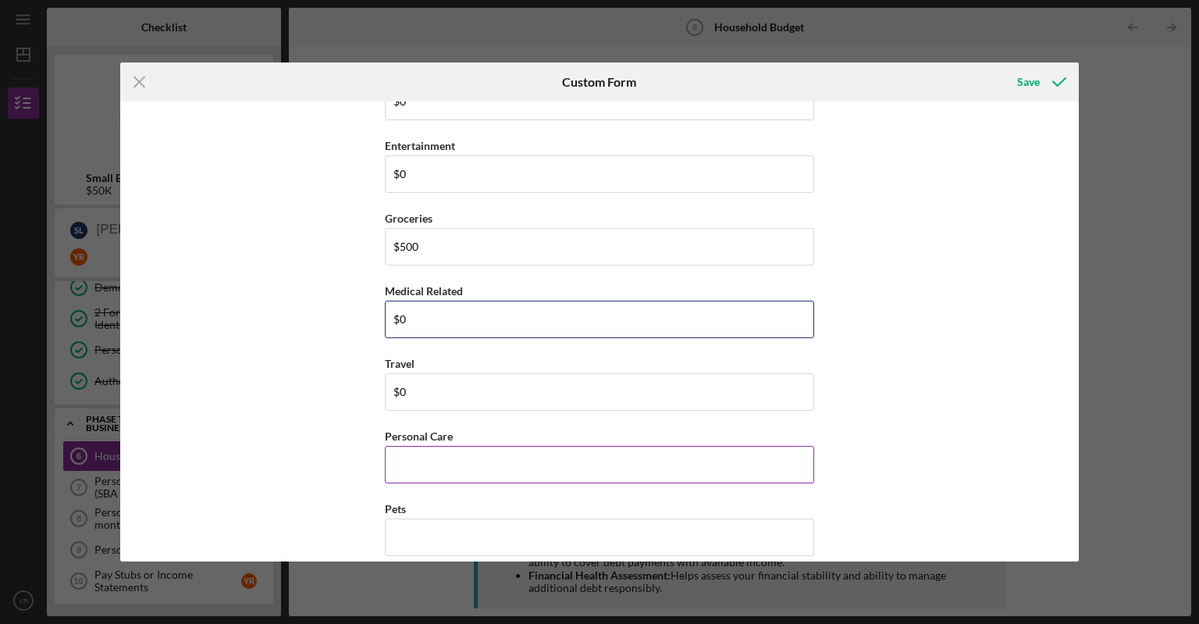
type input "$0"
click at [424, 447] on input "Personal Care" at bounding box center [599, 464] width 429 height 37
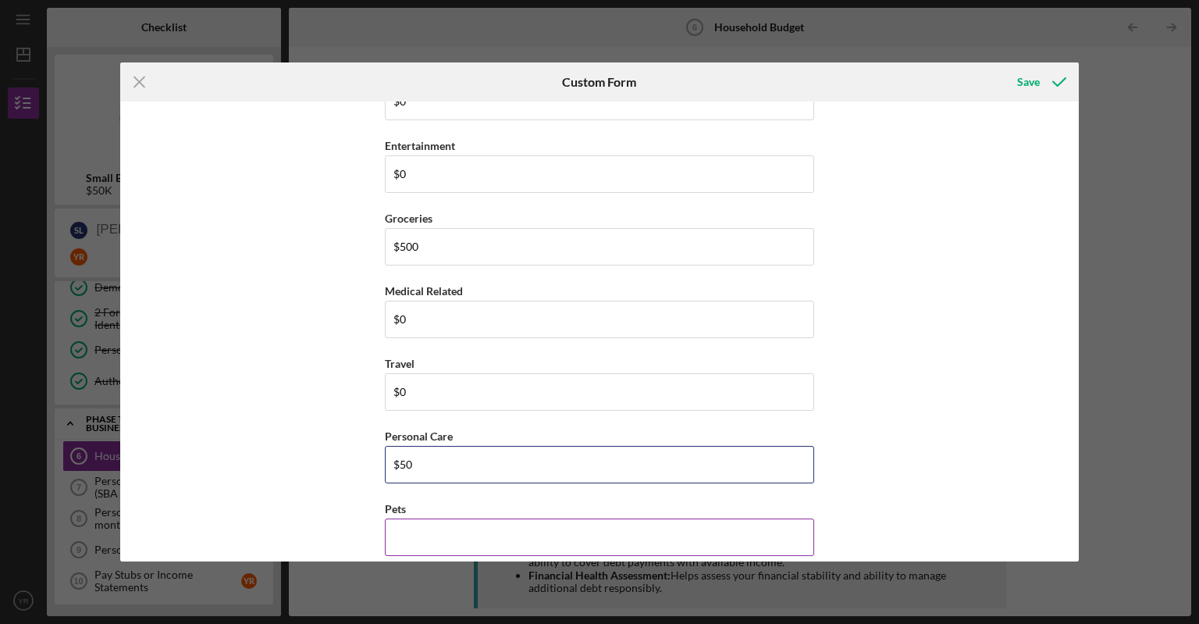
type input "$50"
click at [432, 531] on input "Pets" at bounding box center [599, 536] width 429 height 37
type input "$0"
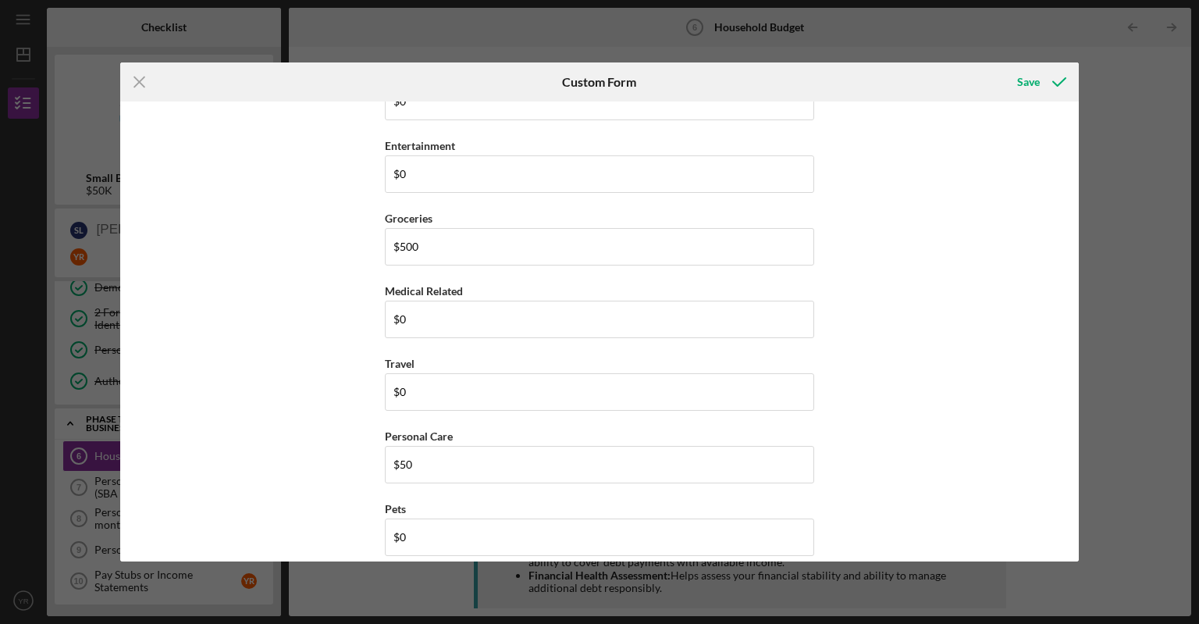
drag, startPoint x: 1074, startPoint y: 417, endPoint x: 1074, endPoint y: 435, distance: 18.7
click at [1074, 435] on div "(You) Earner #1 Household Income Statement To prepare for this form, please gat…" at bounding box center [599, 331] width 959 height 460
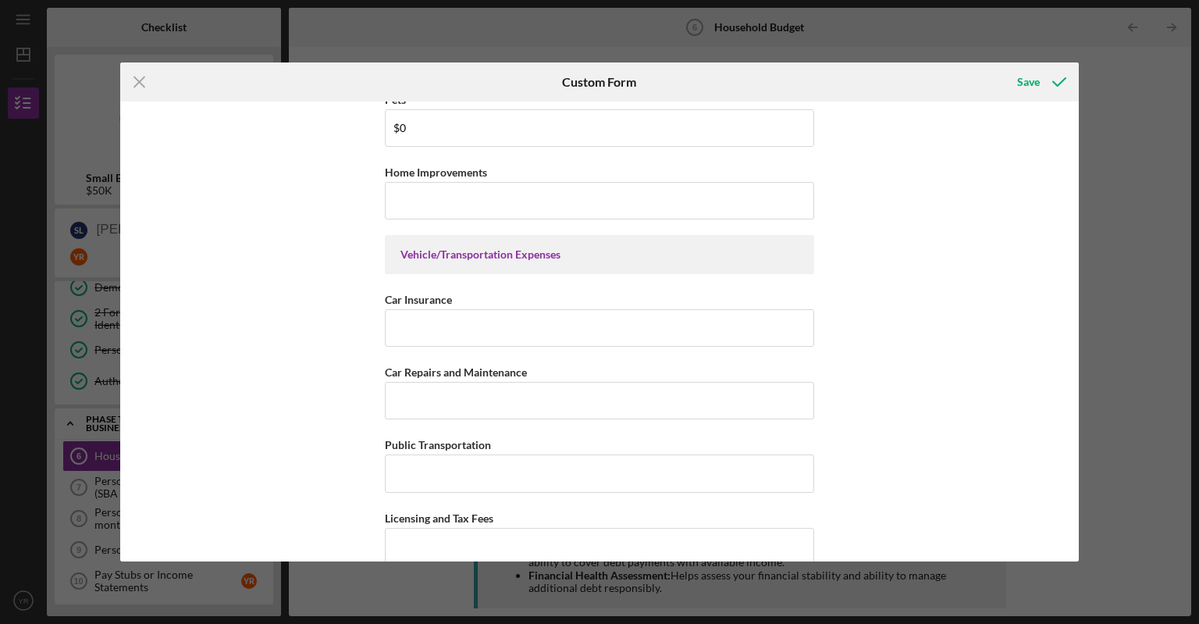
scroll to position [3090, 0]
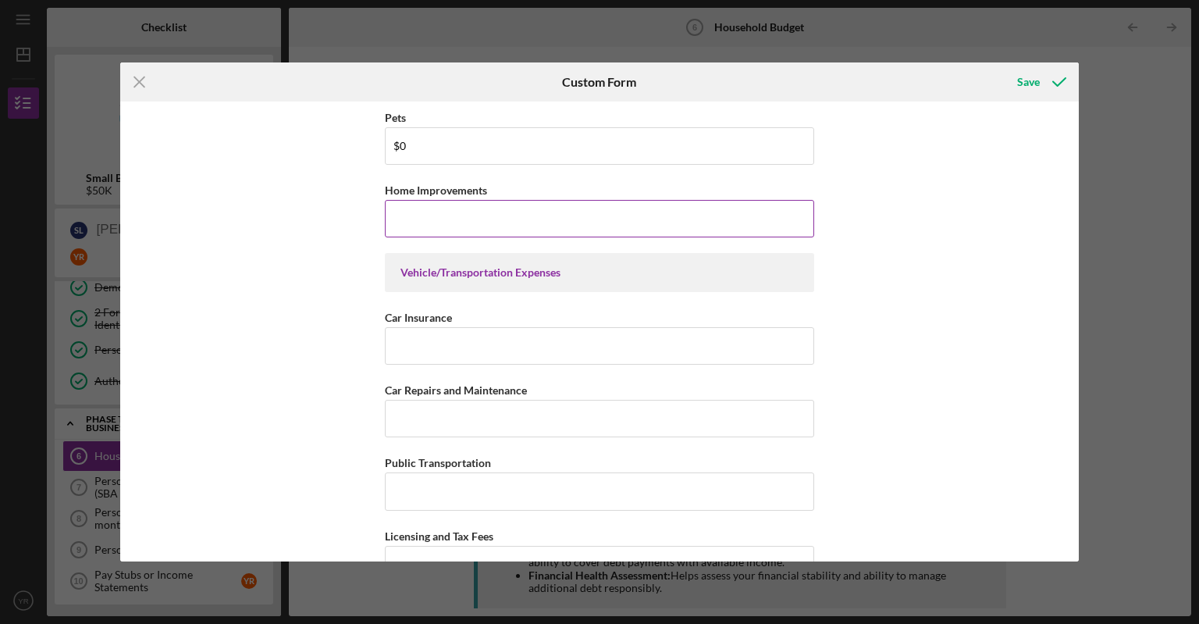
click at [631, 222] on input "Home Improvements" at bounding box center [599, 218] width 429 height 37
type input "$0"
click at [439, 327] on input "Car Insurance" at bounding box center [599, 345] width 429 height 37
click at [426, 410] on input "Car Repairs and Maintenance" at bounding box center [599, 418] width 429 height 37
type input "$0"
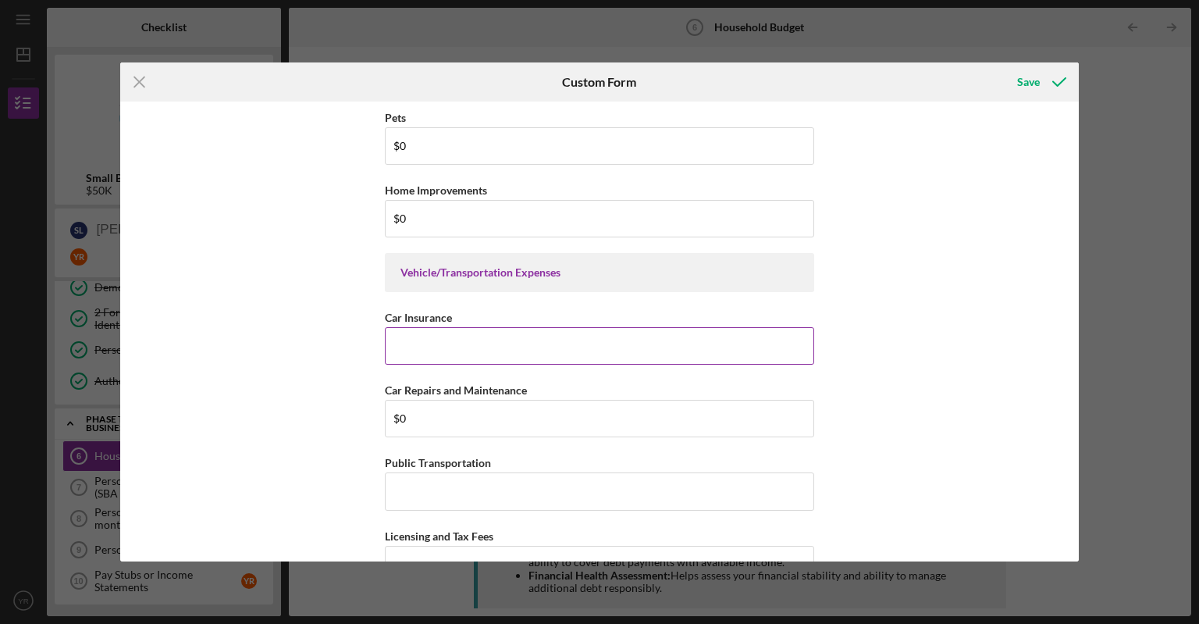
click at [442, 335] on input "Car Insurance" at bounding box center [599, 345] width 429 height 37
type input "$633"
click at [418, 478] on input "Public Transportation" at bounding box center [599, 490] width 429 height 37
type input "$0"
click at [425, 546] on input "Licensing and Tax Fees" at bounding box center [599, 564] width 429 height 37
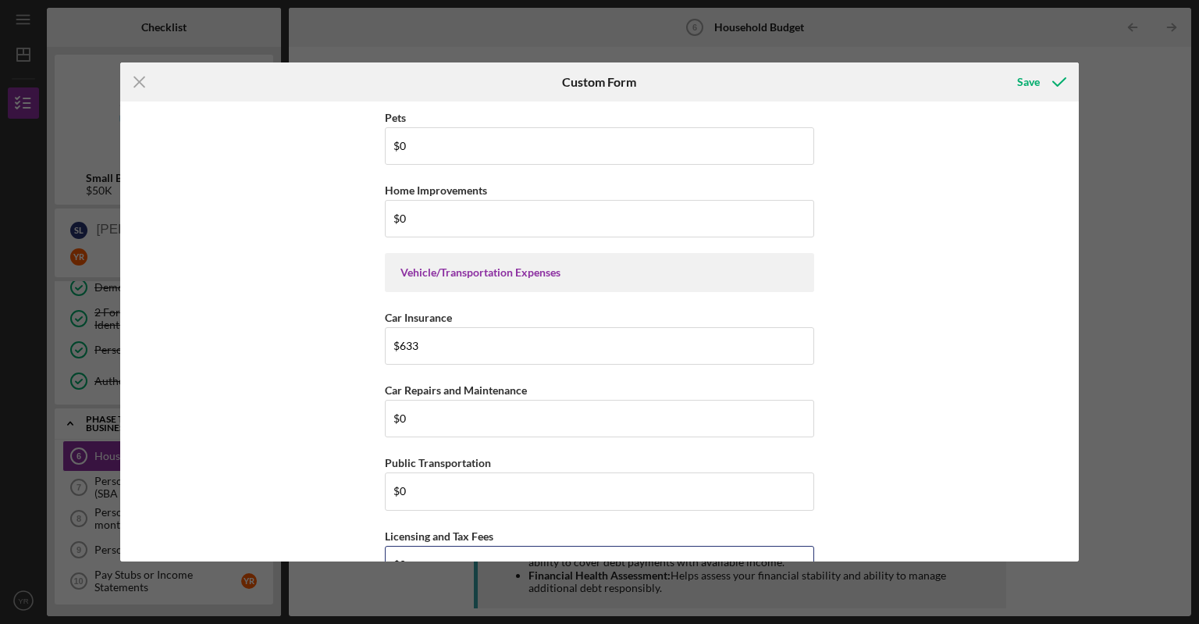
type input "$0"
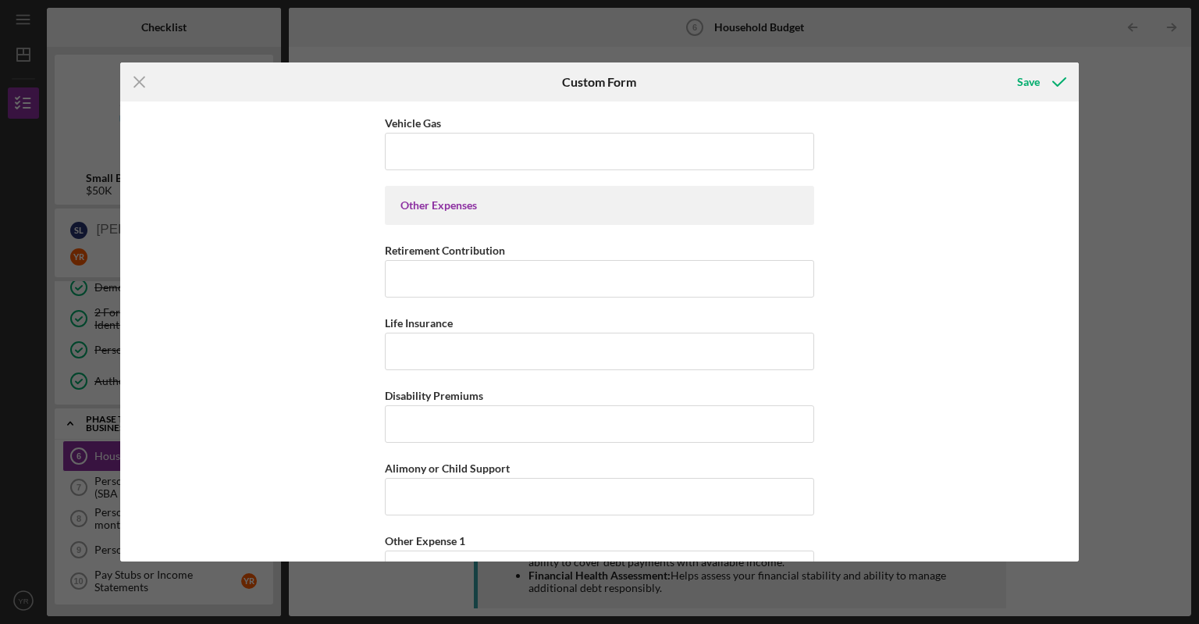
scroll to position [3587, 0]
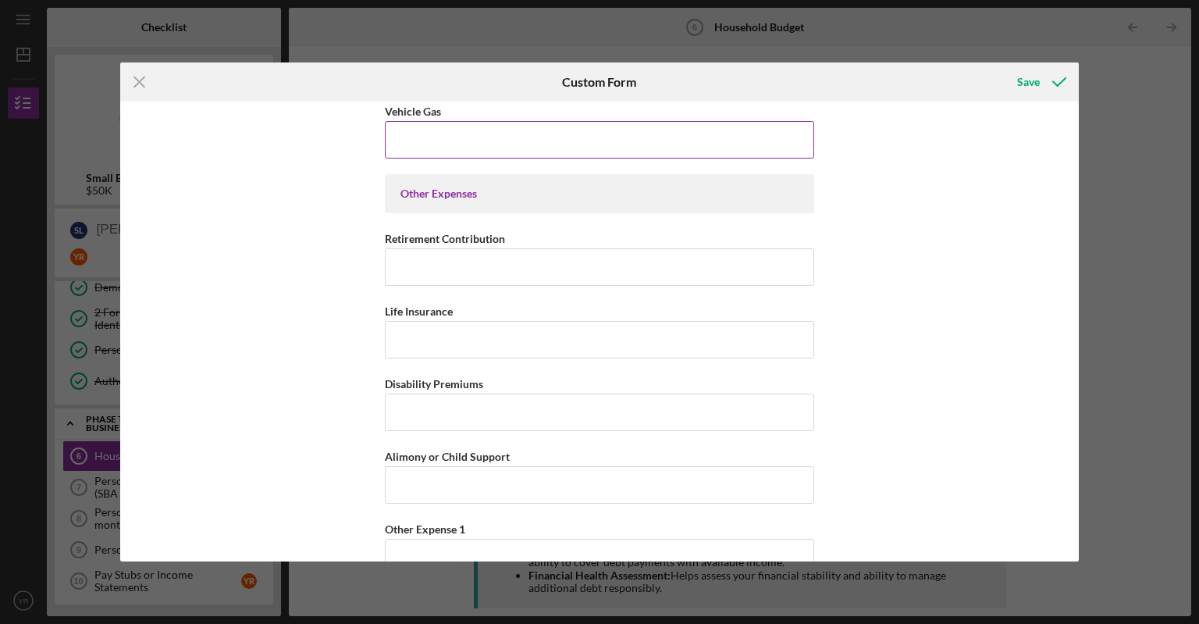
click at [414, 128] on input "Vehicle Gas" at bounding box center [599, 139] width 429 height 37
type input "$200"
click at [412, 263] on input "Retirement Contribution" at bounding box center [599, 266] width 429 height 37
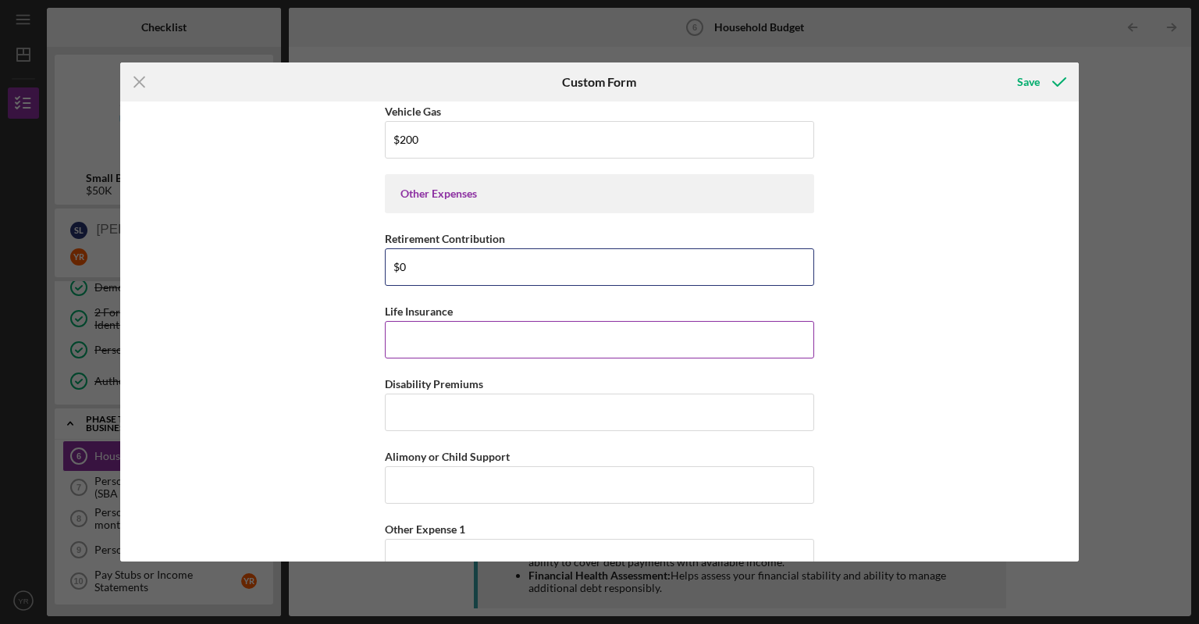
type input "$0"
click at [432, 343] on input "Life Insurance" at bounding box center [599, 339] width 429 height 37
type input "$0"
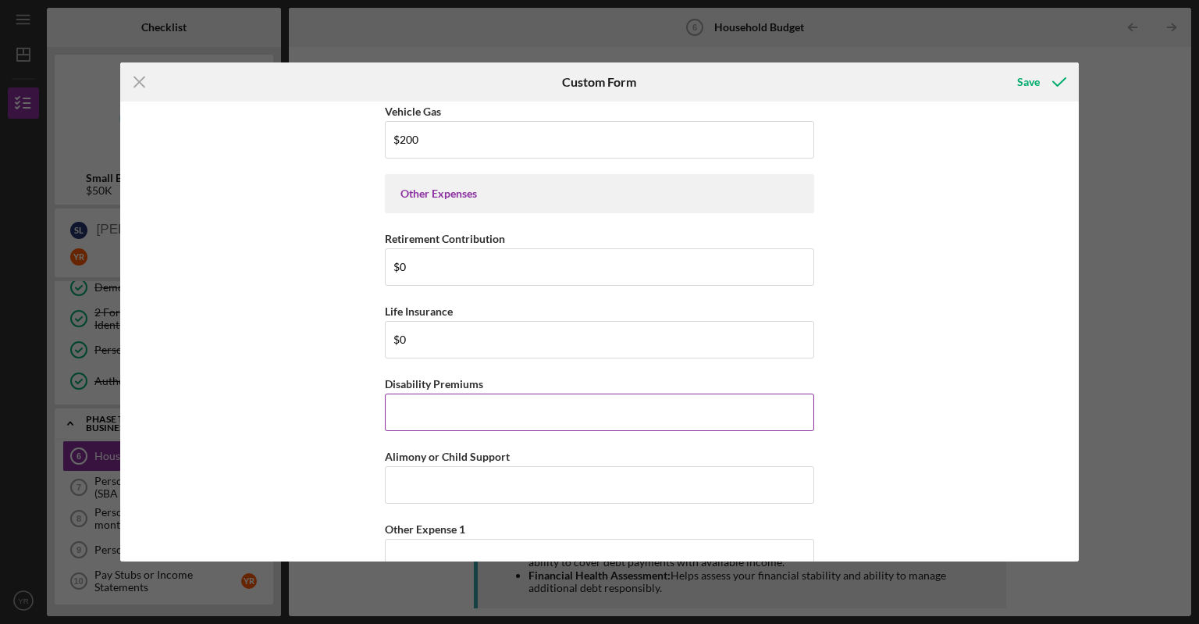
click at [410, 408] on input "Disability Premiums" at bounding box center [599, 411] width 429 height 37
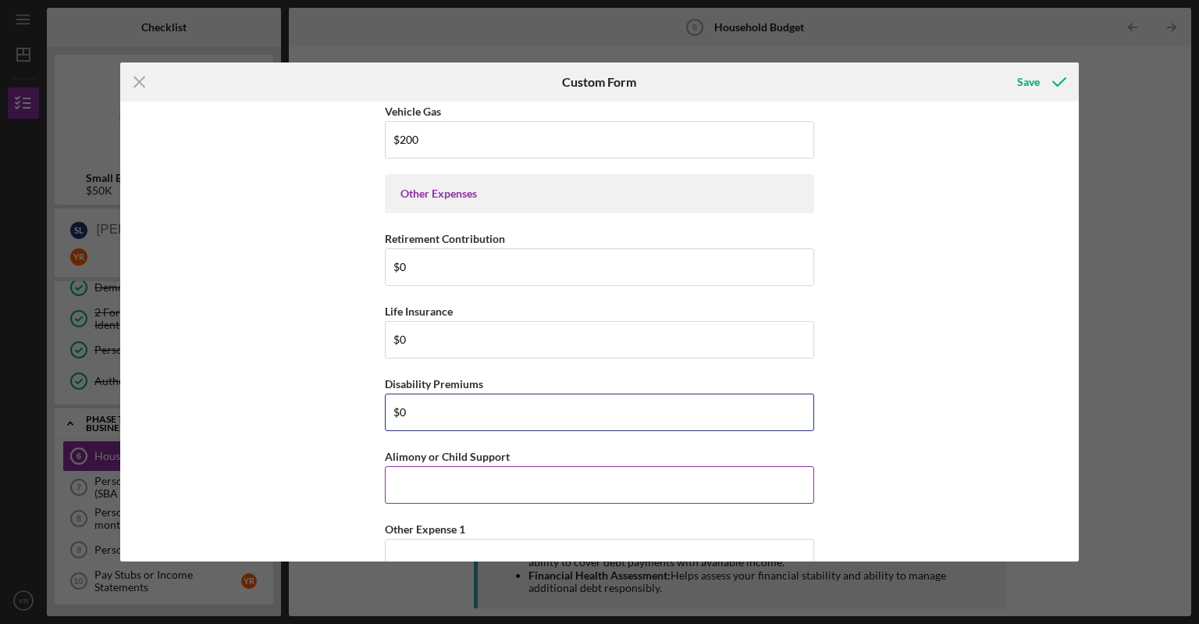
type input "$0"
click at [406, 476] on input "Alimony or Child Support" at bounding box center [599, 484] width 429 height 37
type input "$0"
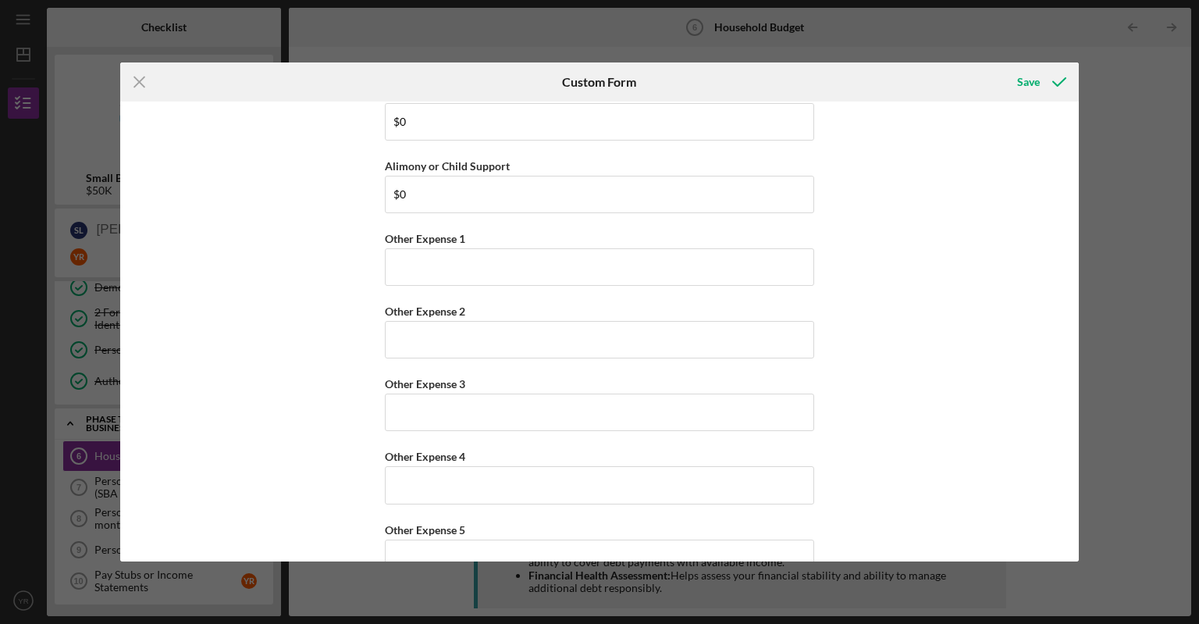
scroll to position [3900, 0]
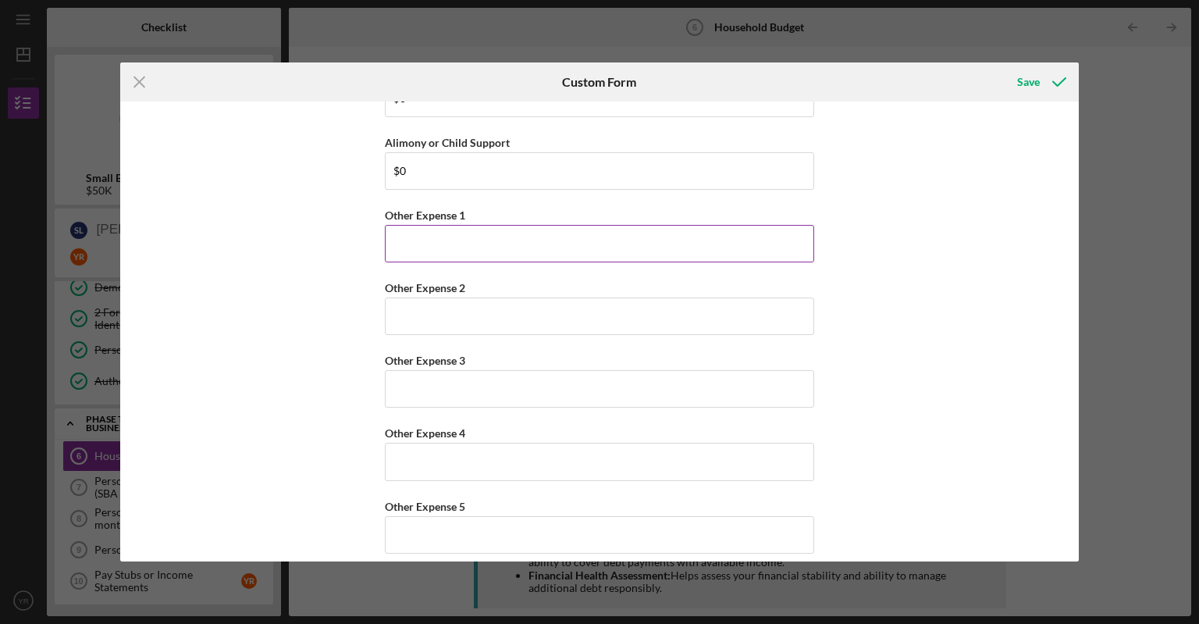
click at [428, 236] on input "Other Expense 1" at bounding box center [599, 243] width 429 height 37
type input "$0"
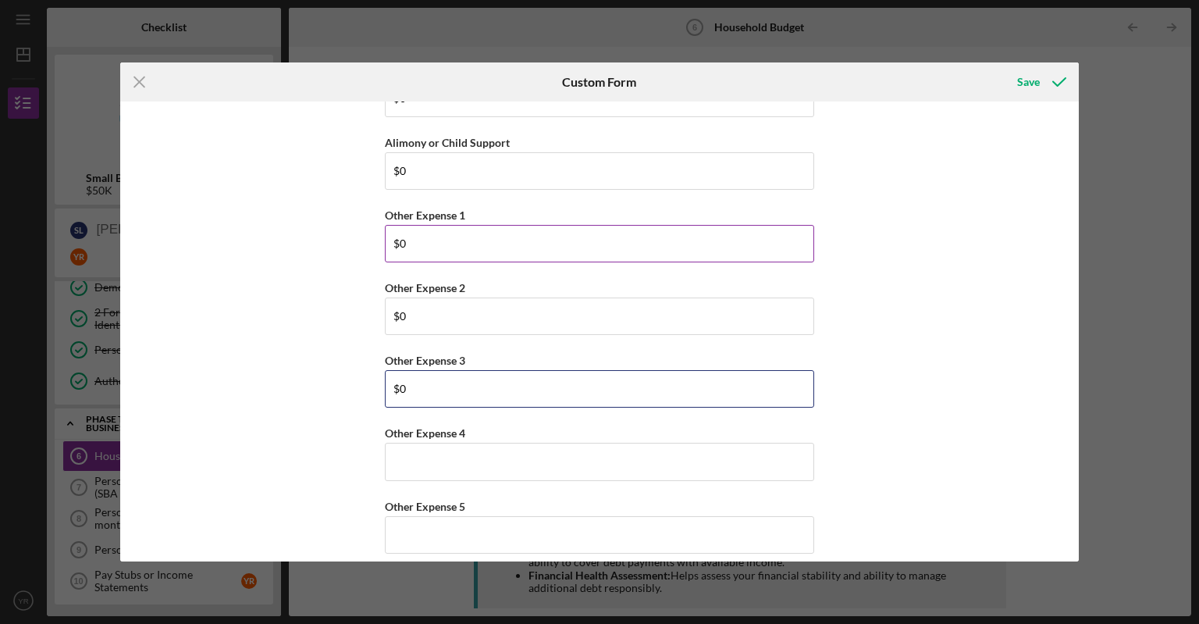
type input "$0"
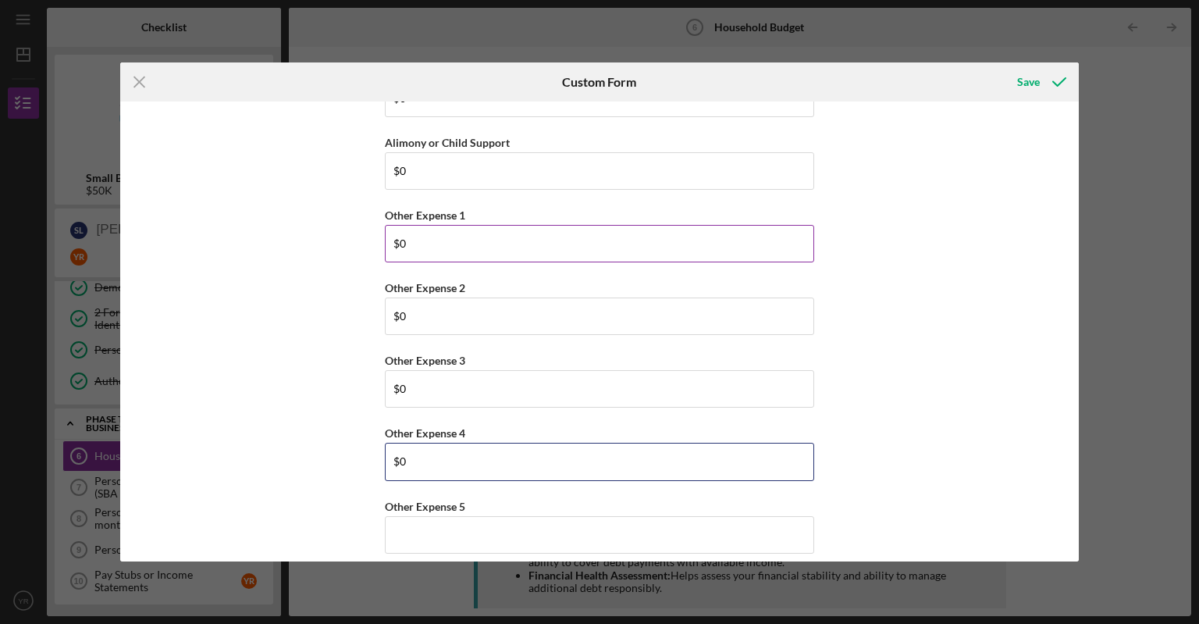
type input "$0"
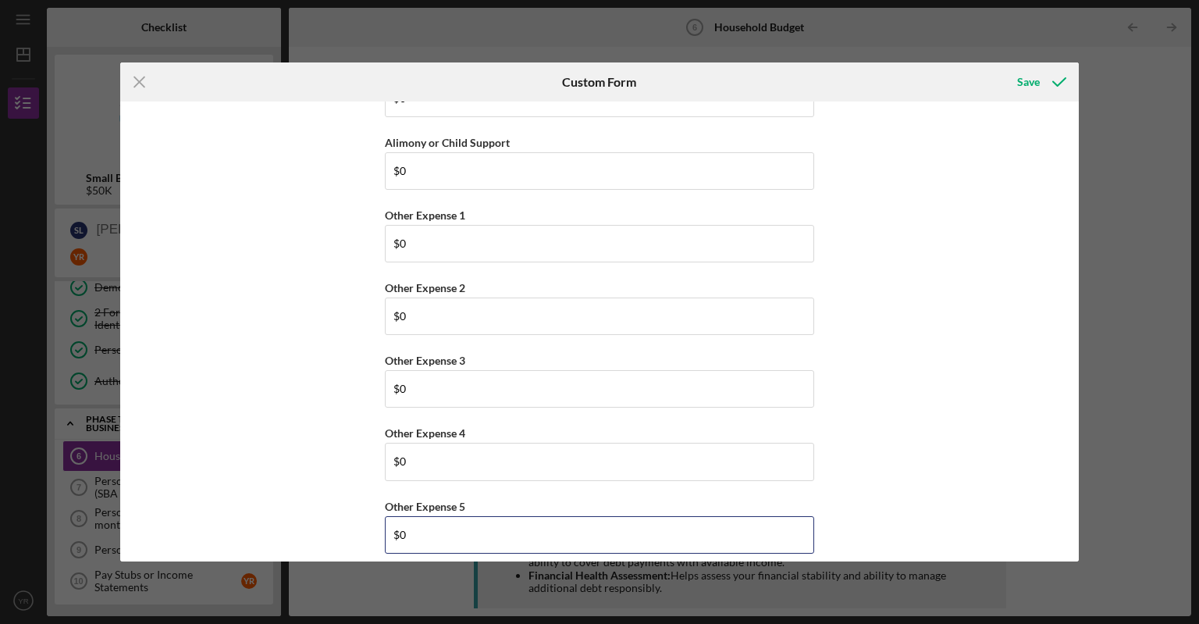
type input "$0"
drag, startPoint x: 1072, startPoint y: 544, endPoint x: 1071, endPoint y: 516, distance: 28.1
click at [1071, 514] on div "(You) Earner #1 Household Income Statement To prepare for this form, please gat…" at bounding box center [599, 331] width 959 height 460
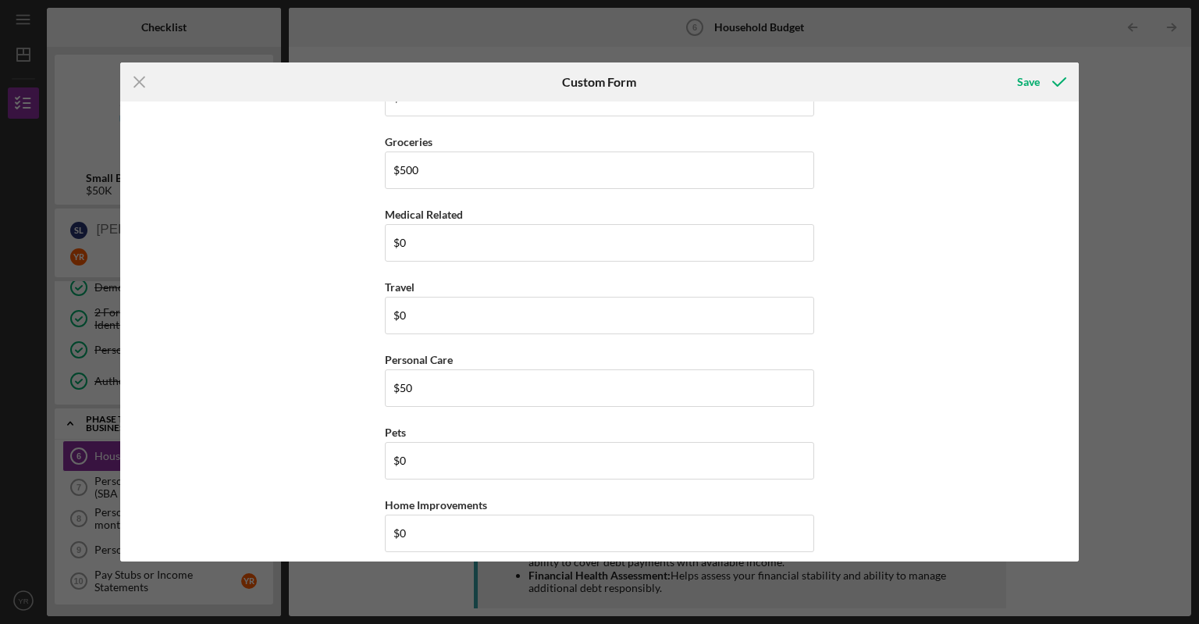
scroll to position [2001, 0]
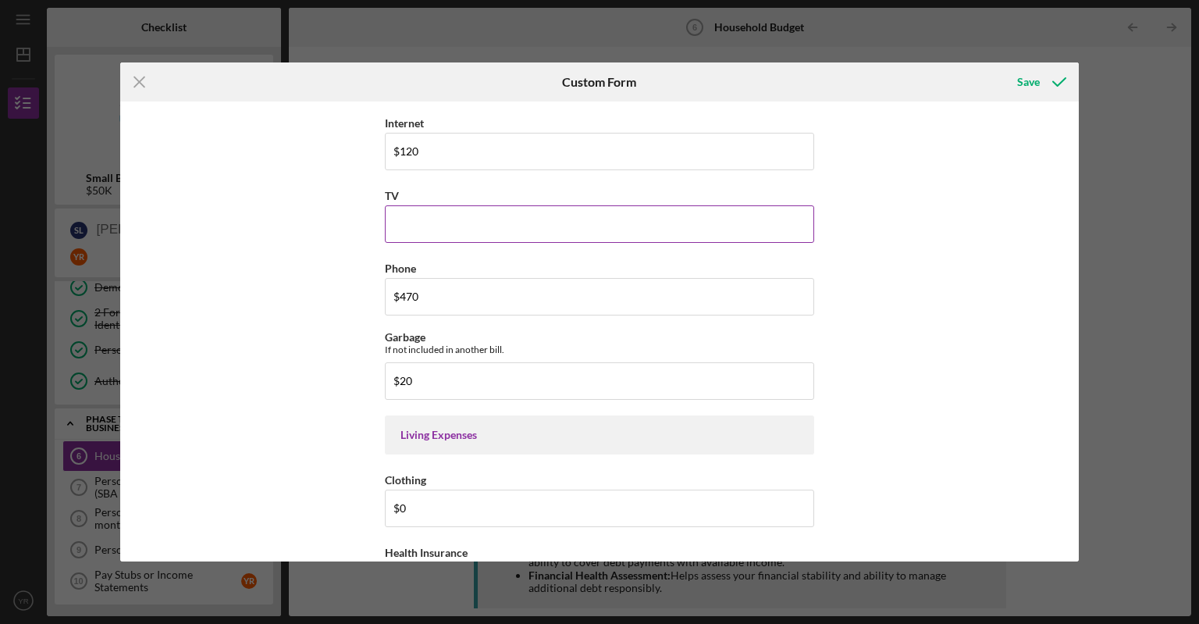
click at [412, 211] on input "TV" at bounding box center [599, 223] width 429 height 37
type input "$0"
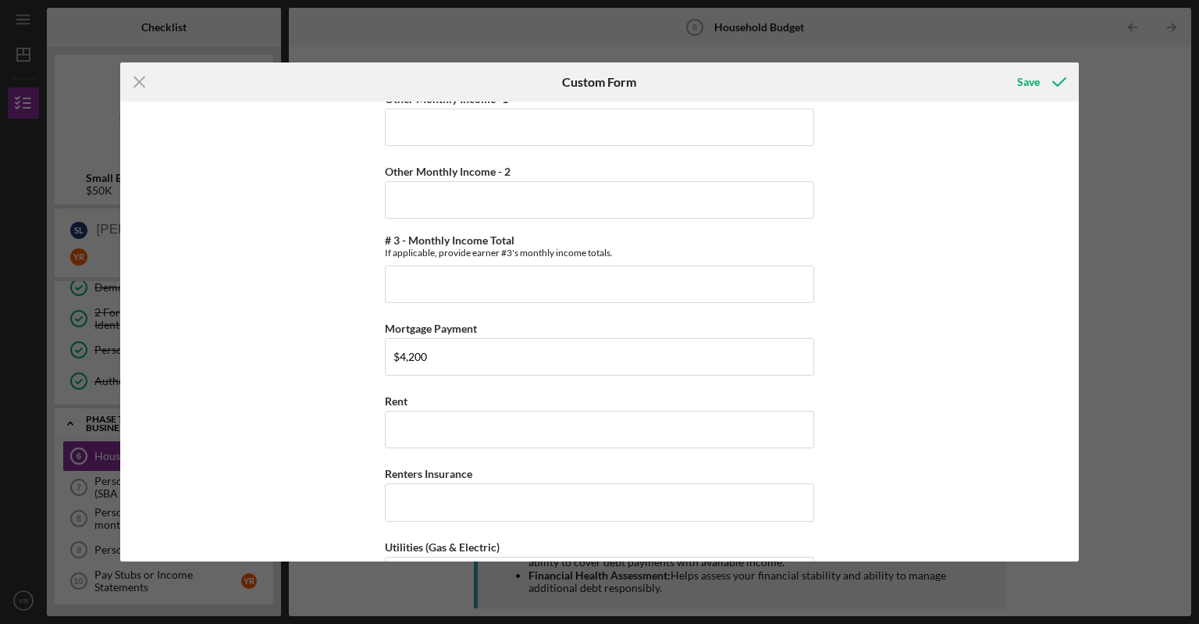
scroll to position [1420, 0]
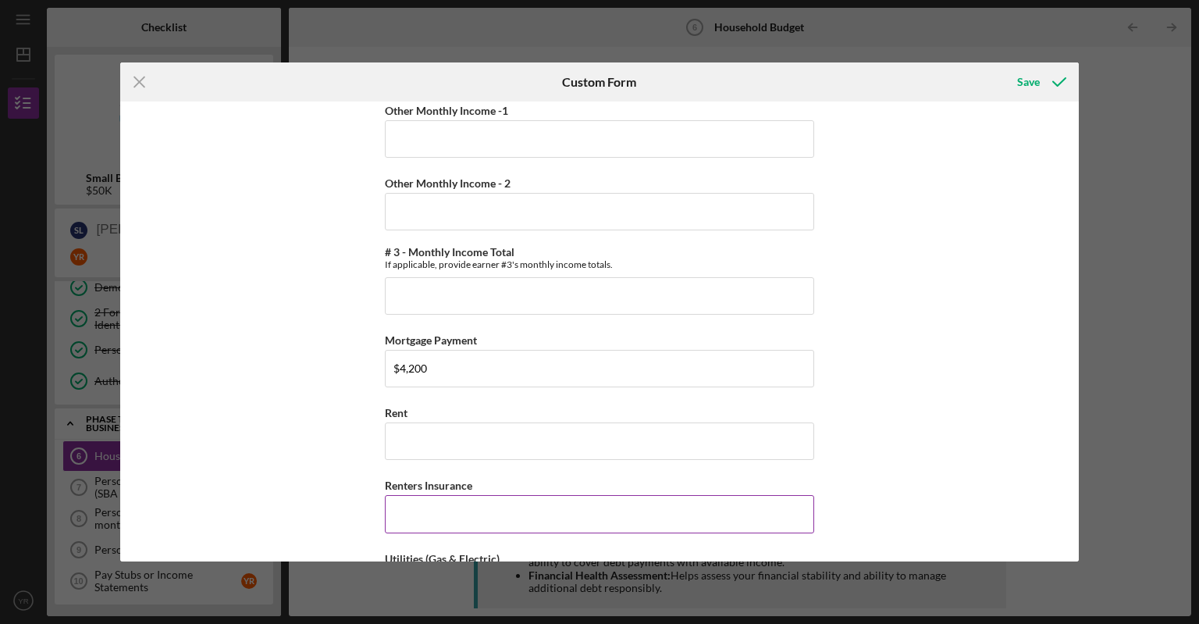
click at [490, 520] on input "Renters Insurance" at bounding box center [599, 513] width 429 height 37
type input "$0"
click at [446, 436] on input "Rent" at bounding box center [599, 440] width 429 height 37
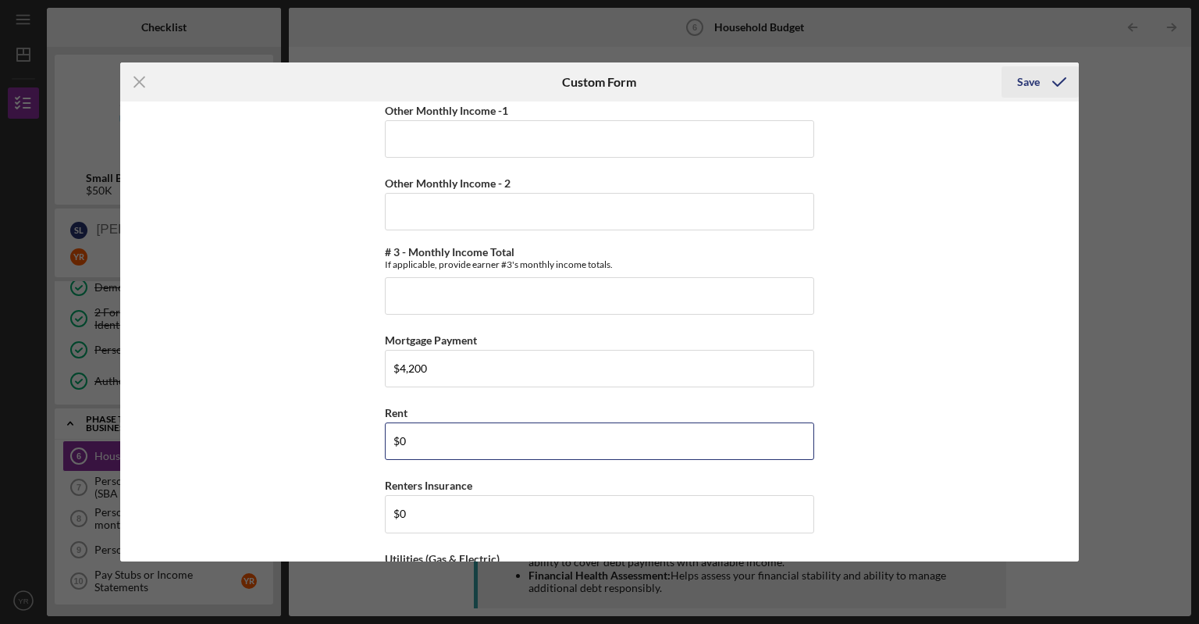
type input "$0"
click at [1035, 92] on div "Save" at bounding box center [1028, 81] width 23 height 31
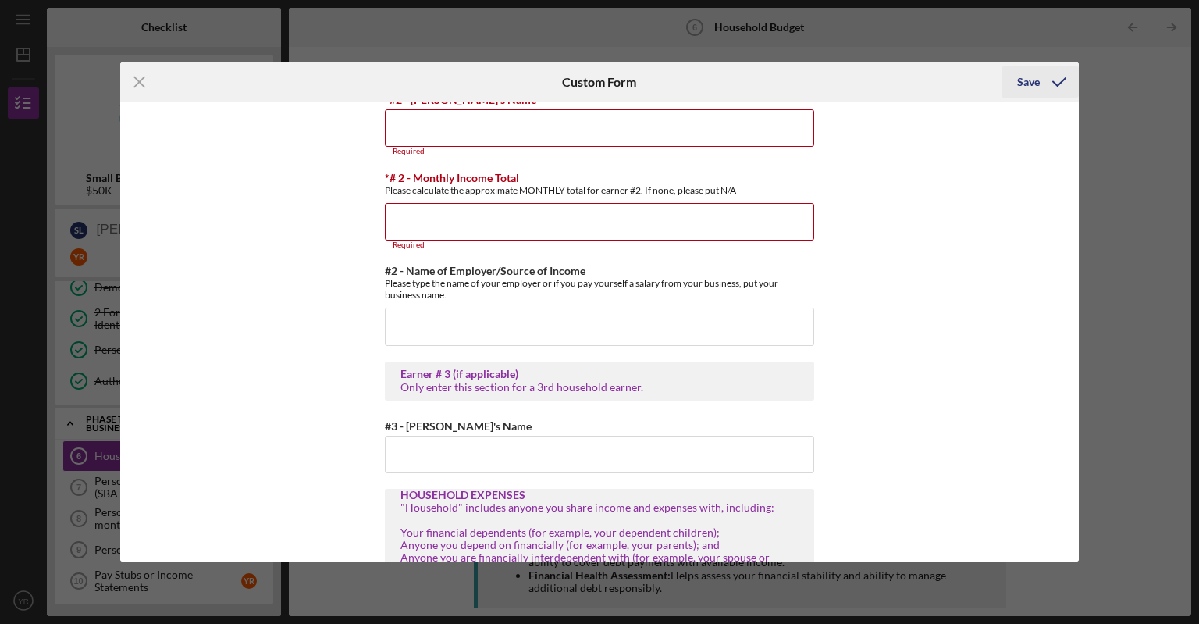
scroll to position [571, 0]
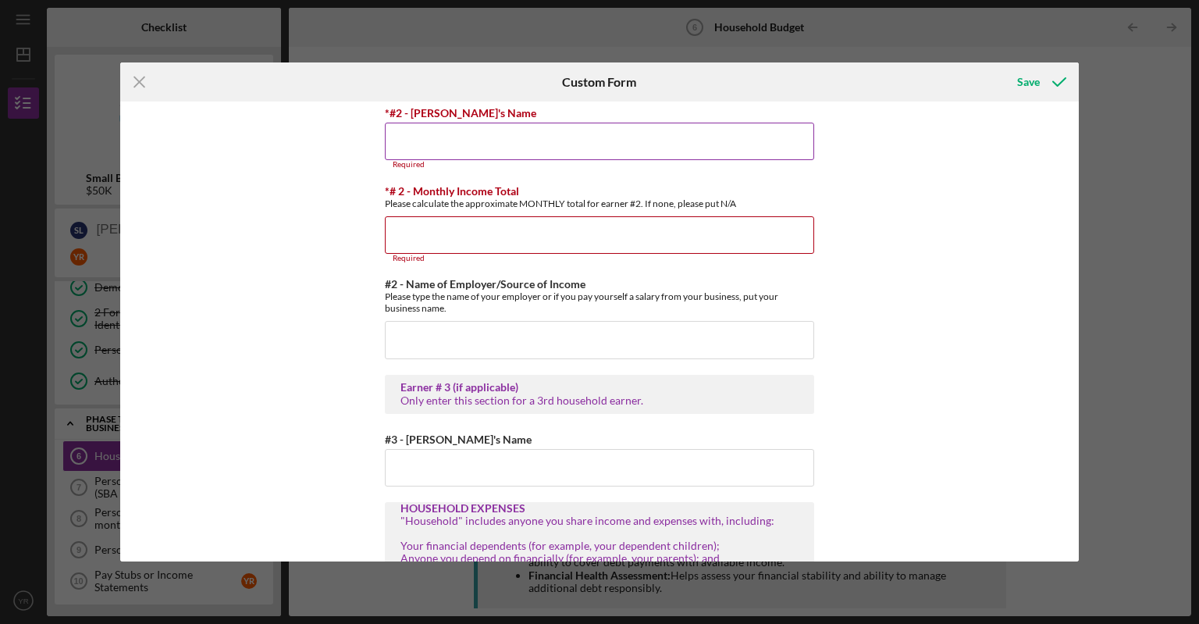
click at [462, 144] on input "*#2 - [PERSON_NAME]'s Name" at bounding box center [599, 141] width 429 height 37
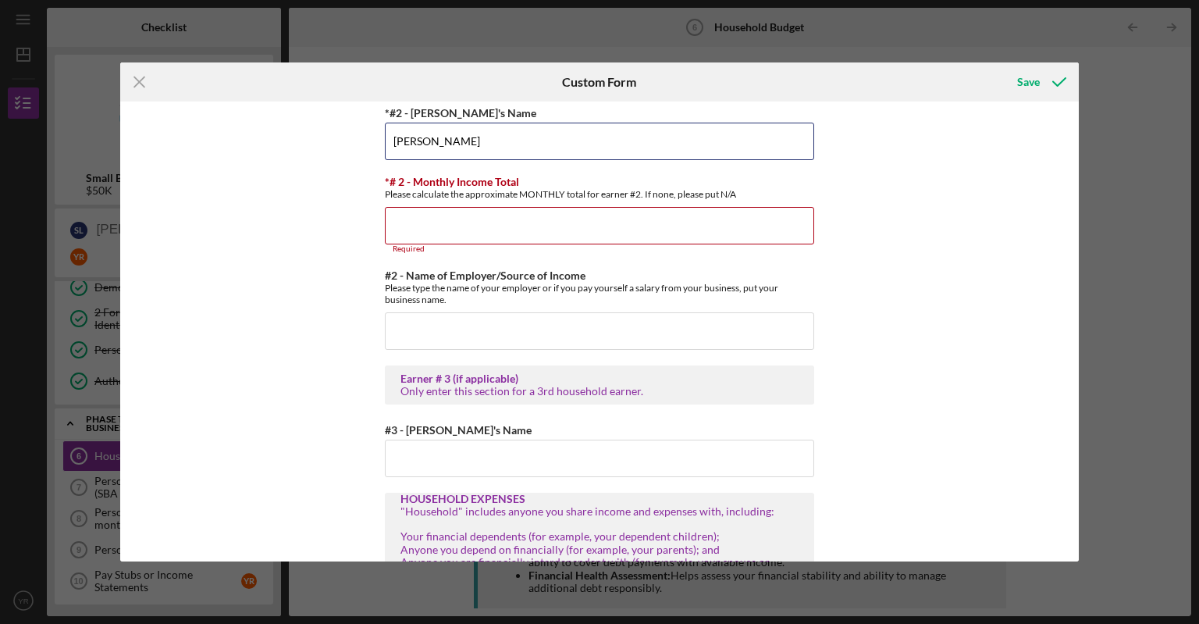
type input "[PERSON_NAME]"
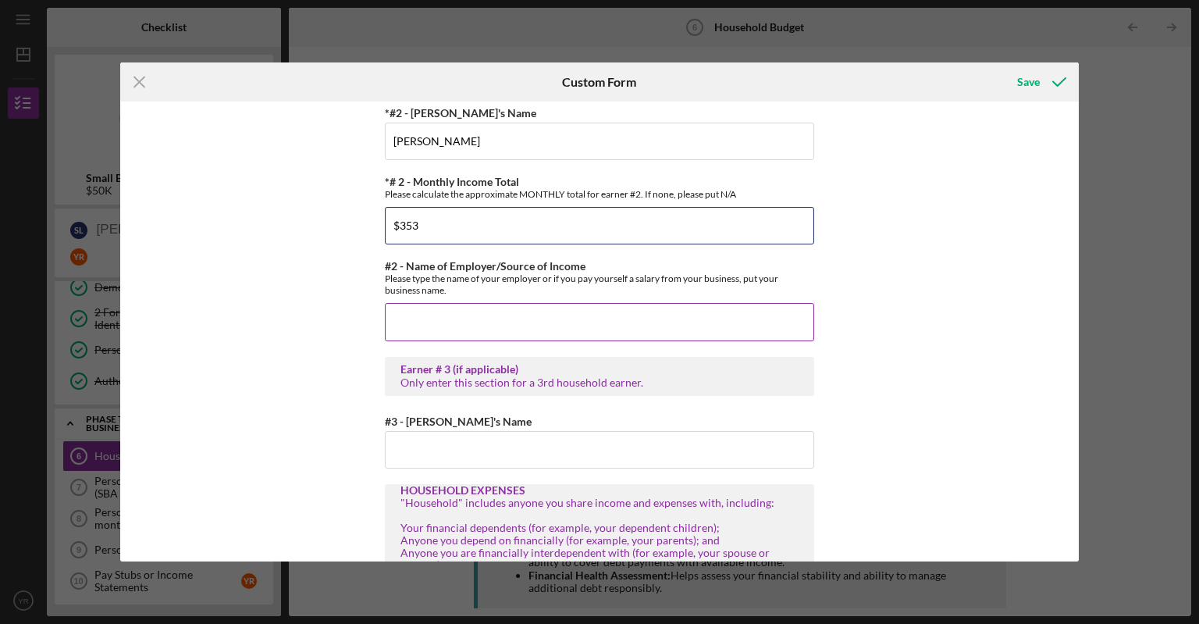
type input "$353"
click at [475, 318] on input "#2 - Name of Employer/Source of Income" at bounding box center [599, 321] width 429 height 37
type input "f"
type input "j"
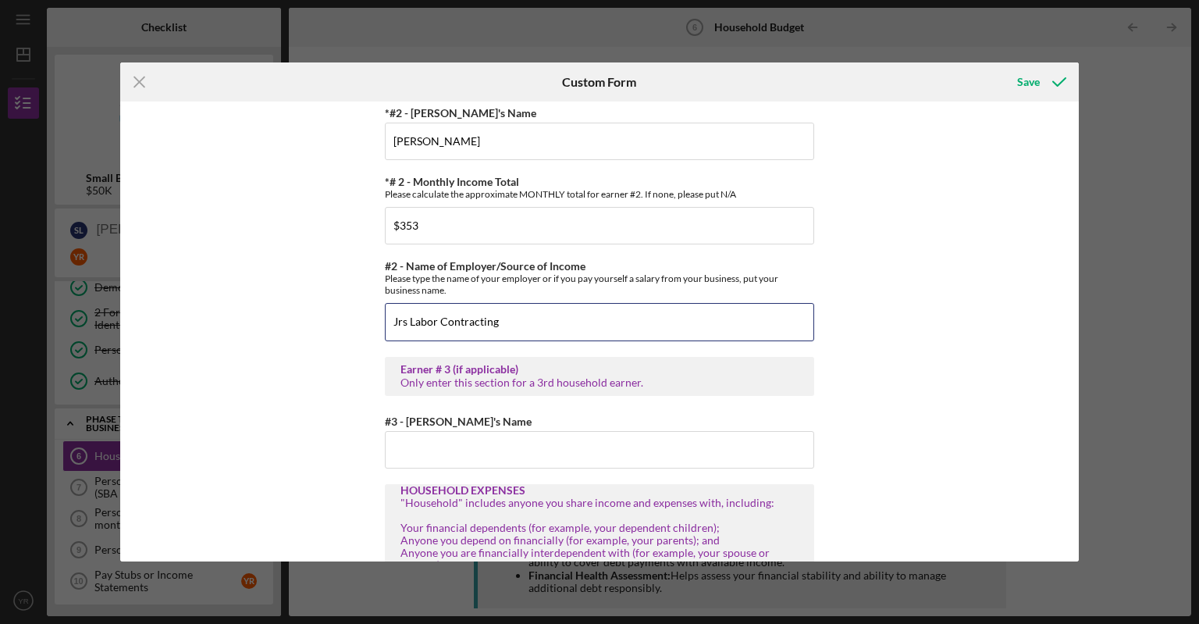
type input "Jrs Labor Contracting"
click at [1035, 102] on div "(You) Earner #1 Household Income Statement To prepare for this form, please gat…" at bounding box center [599, 331] width 959 height 460
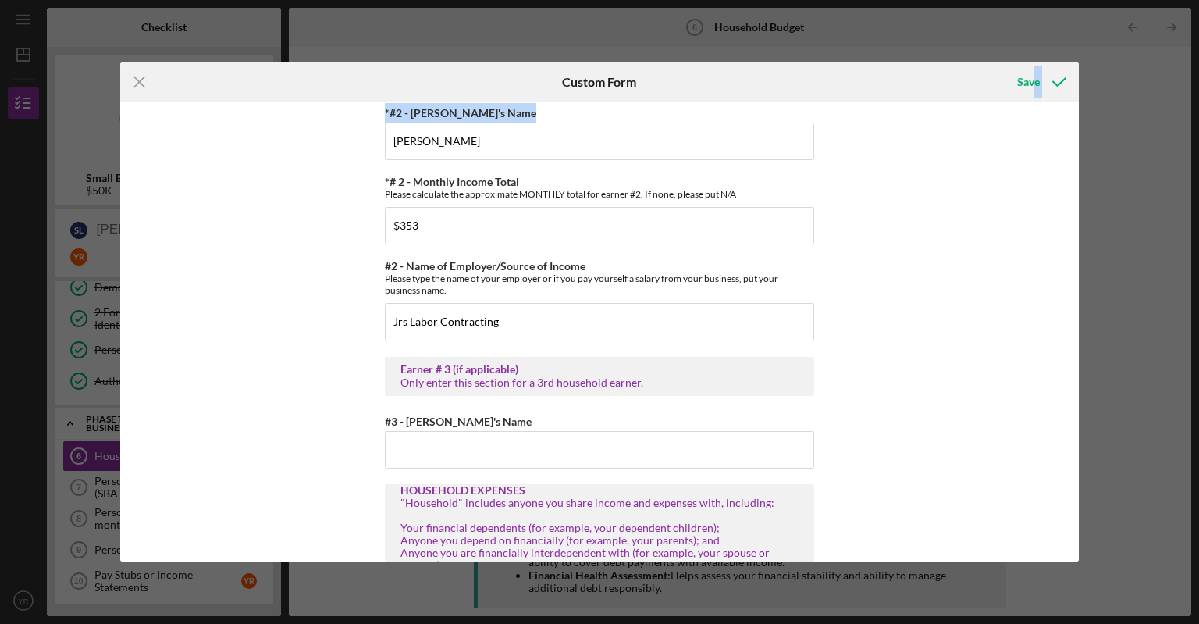
click at [1037, 128] on form "Icon/Menu Close Custom Form Save (You) Earner #1 Household Income Statement To …" at bounding box center [599, 311] width 959 height 499
click at [1031, 75] on div "Save" at bounding box center [1028, 81] width 23 height 31
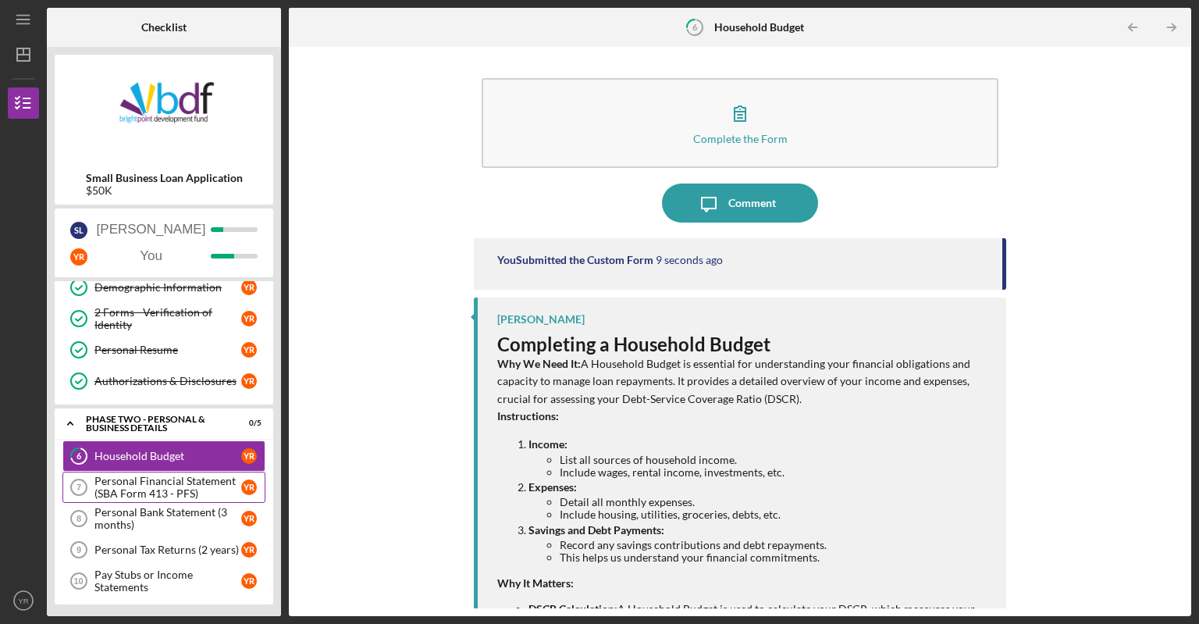
click at [170, 480] on div "Personal Financial Statement (SBA Form 413 - PFS)" at bounding box center [167, 486] width 147 height 25
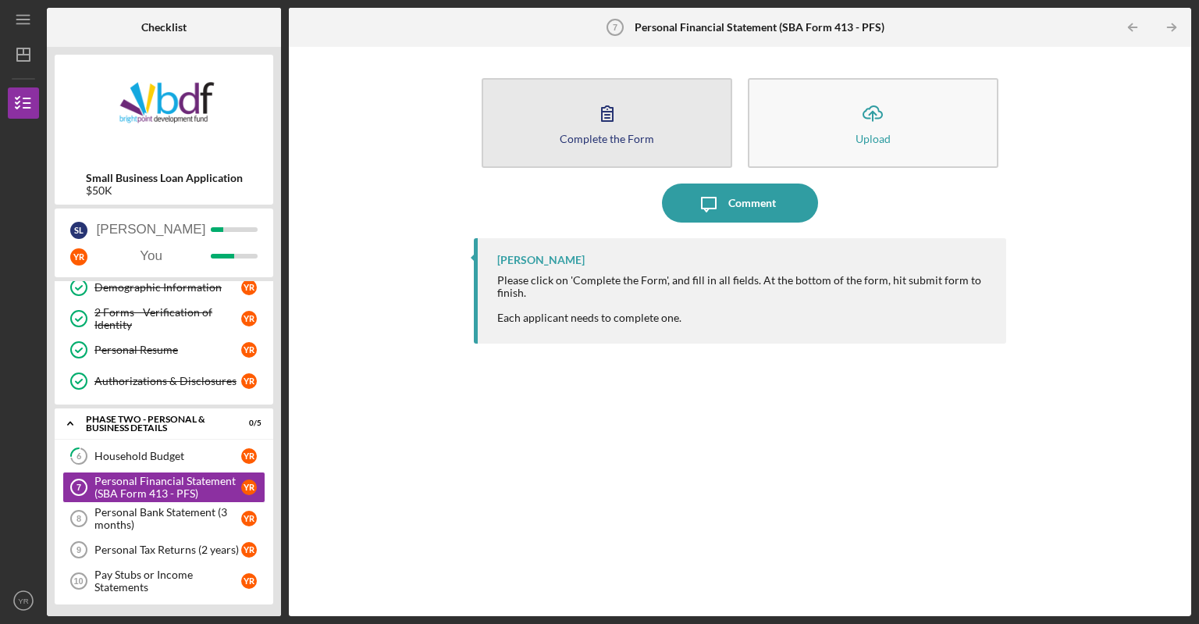
click at [580, 142] on div "Complete the Form" at bounding box center [607, 139] width 94 height 12
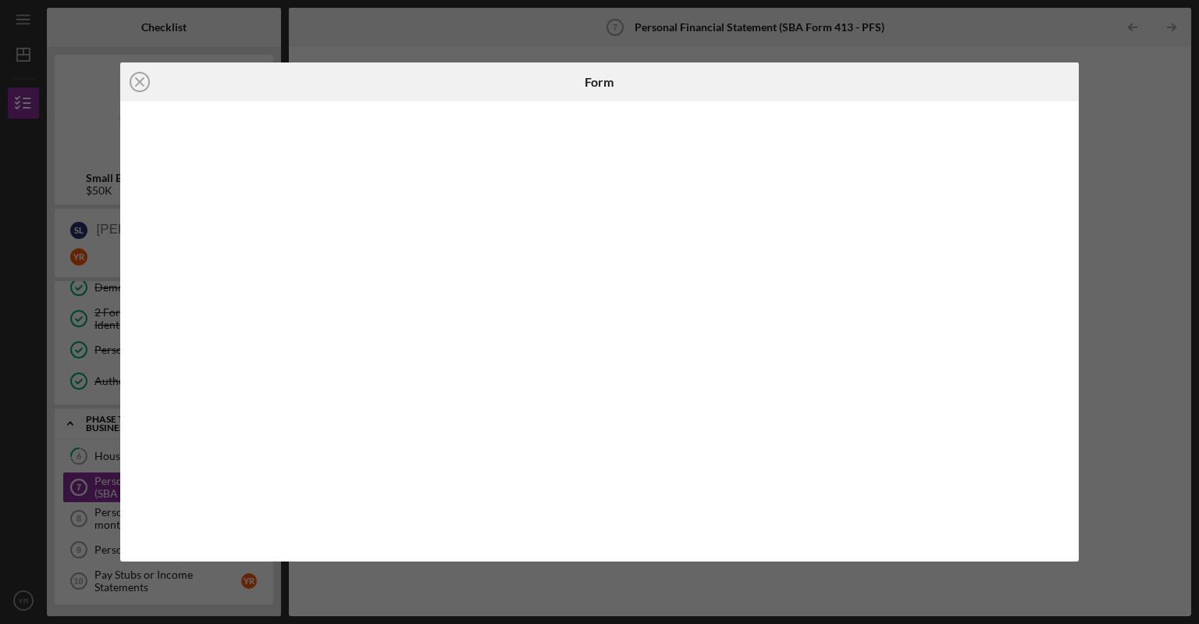
click at [1054, 117] on iframe at bounding box center [600, 331] width 929 height 428
click at [1054, 115] on div at bounding box center [599, 331] width 959 height 460
click at [136, 80] on icon "Icon/Close" at bounding box center [139, 81] width 39 height 39
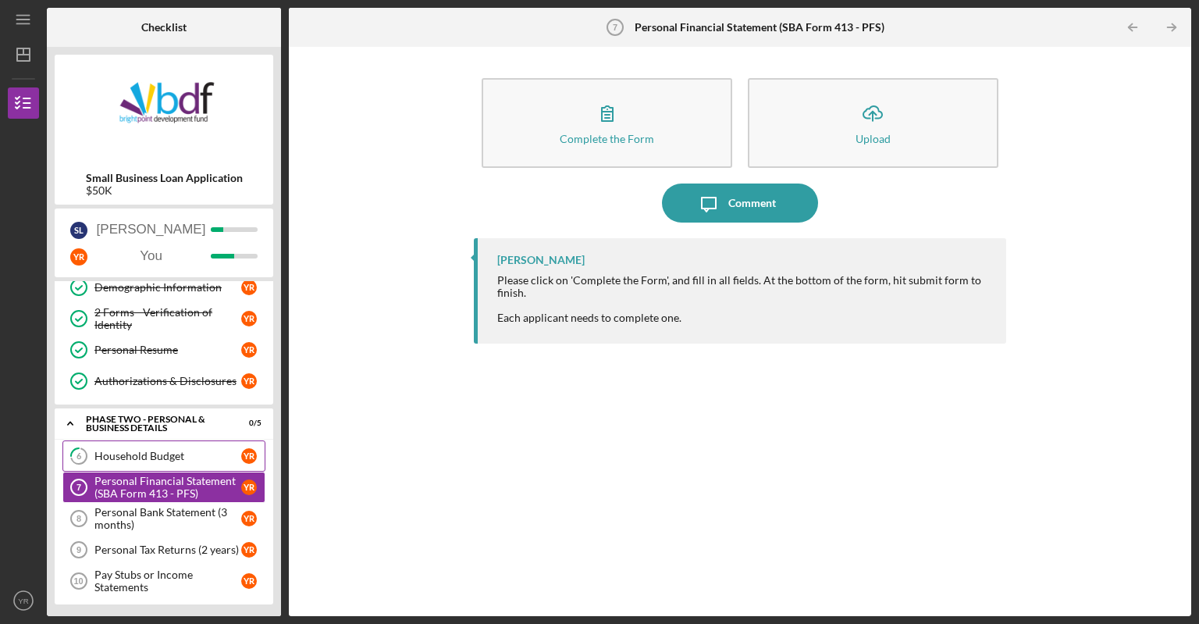
click at [128, 446] on link "6 Household Budget Y R" at bounding box center [163, 455] width 203 height 31
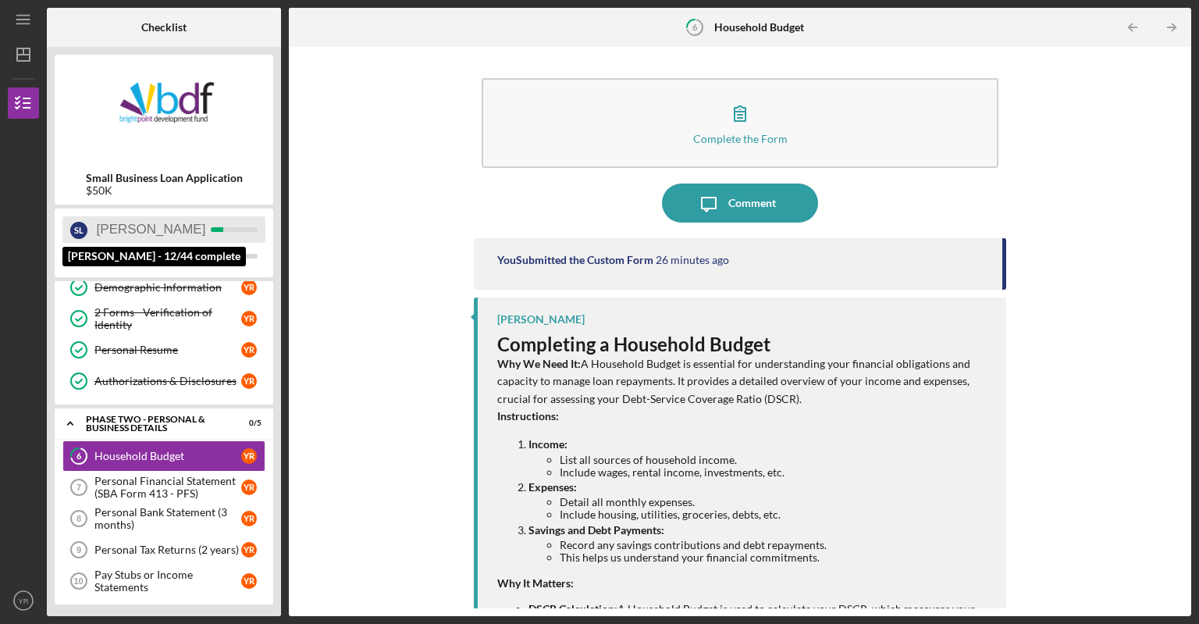
click at [162, 230] on div "[PERSON_NAME]" at bounding box center [163, 229] width 203 height 27
click at [83, 224] on div "S L" at bounding box center [78, 230] width 17 height 17
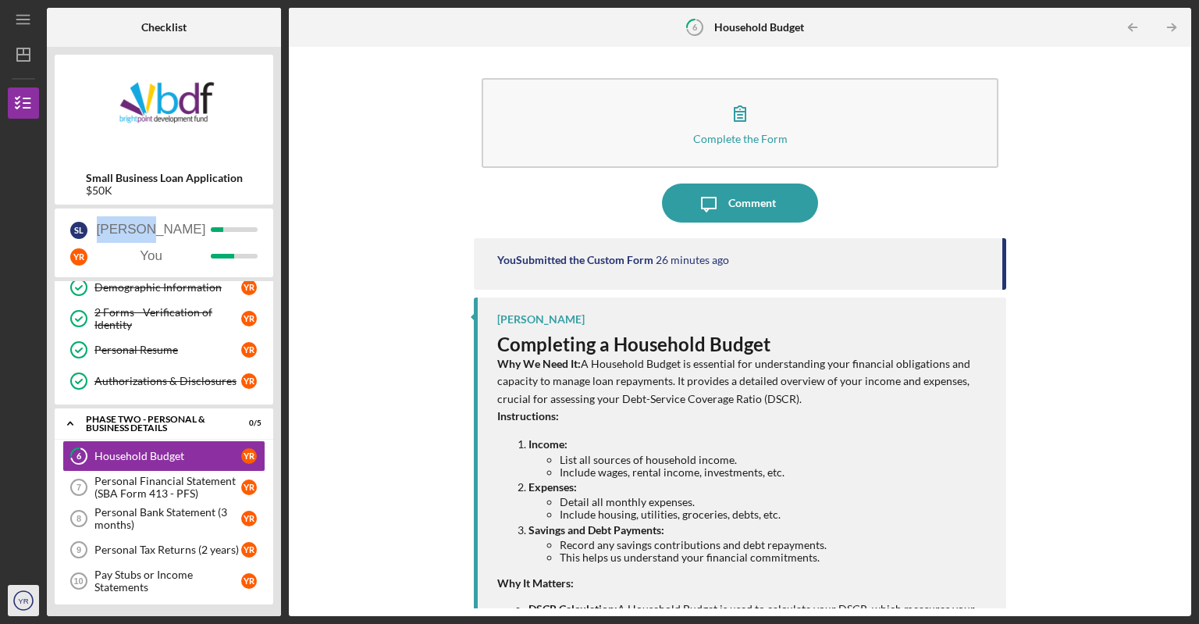
click at [20, 601] on text "YR" at bounding box center [23, 600] width 10 height 9
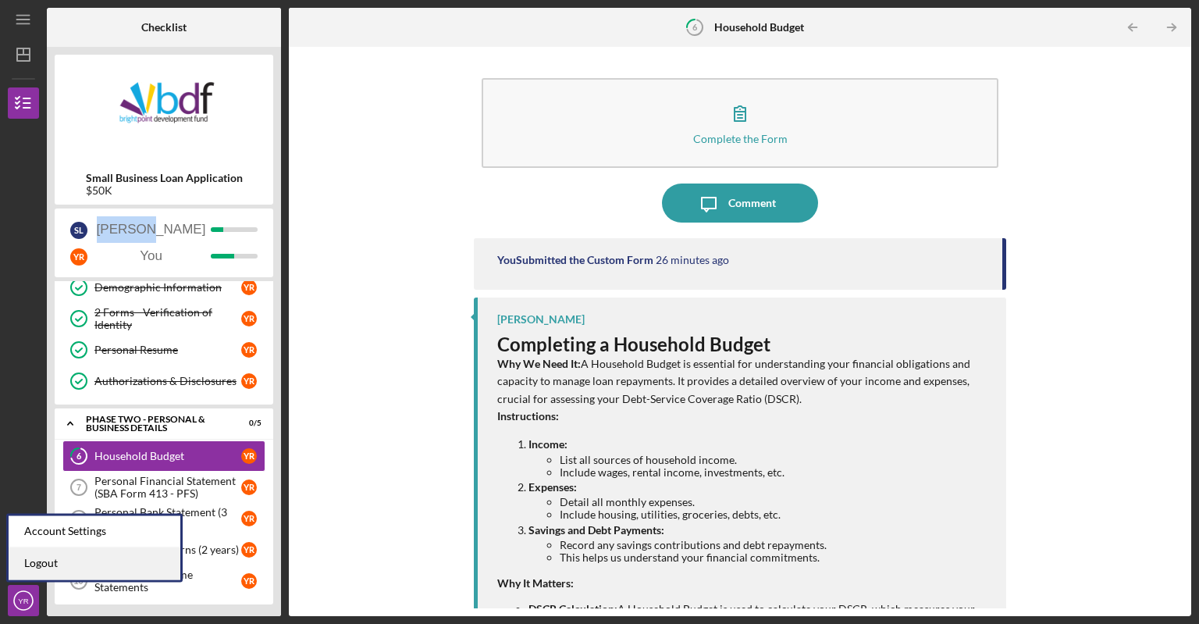
click at [65, 566] on link "Logout" at bounding box center [95, 563] width 172 height 32
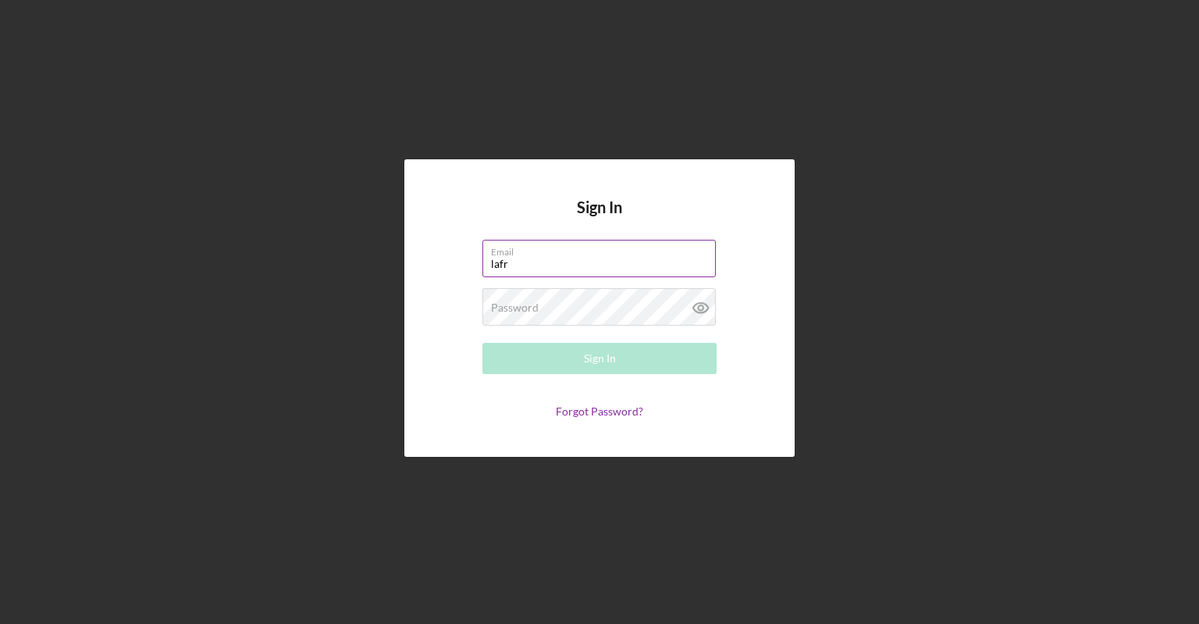
type input "[EMAIL_ADDRESS][DOMAIN_NAME]"
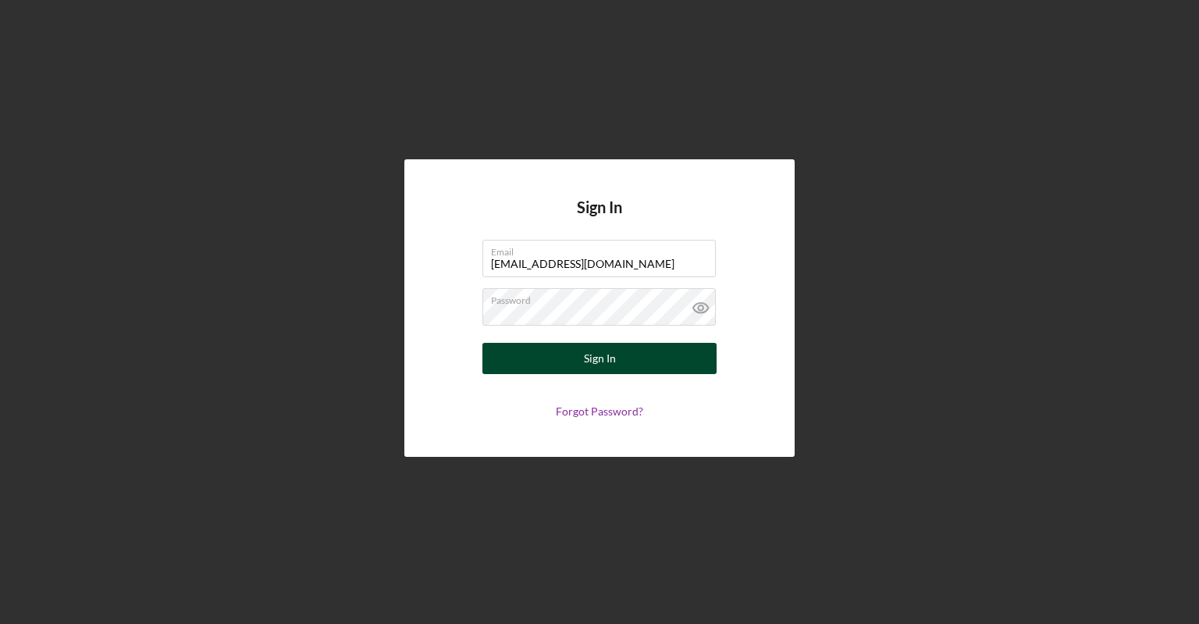
click at [610, 362] on div "Sign In" at bounding box center [600, 358] width 32 height 31
